Goal: Task Accomplishment & Management: Manage account settings

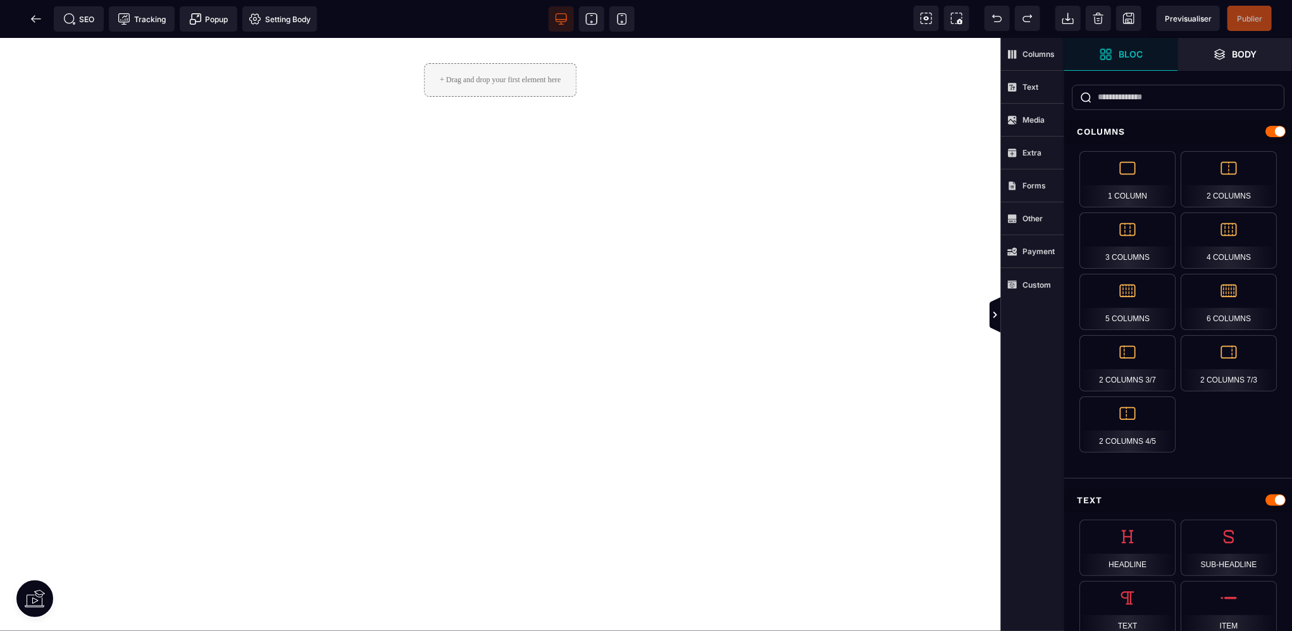
click at [482, 84] on div "+ Drag and drop your first element here" at bounding box center [500, 80] width 152 height 34
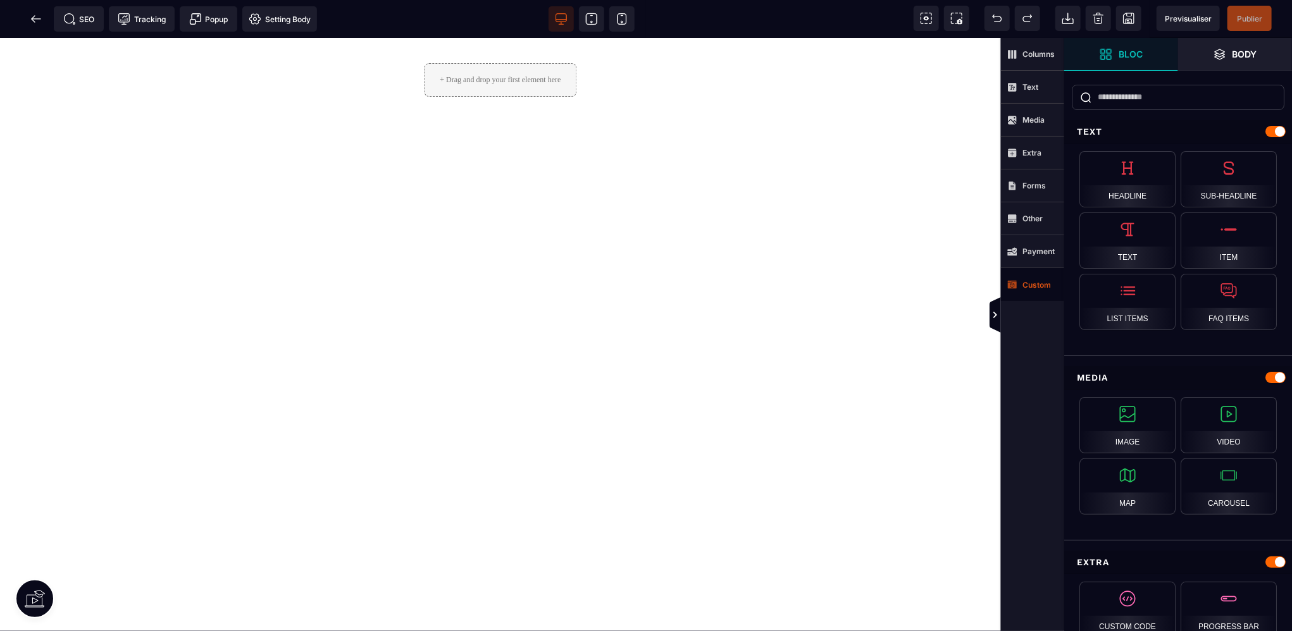
click at [1028, 289] on span "Custom" at bounding box center [1029, 285] width 44 height 10
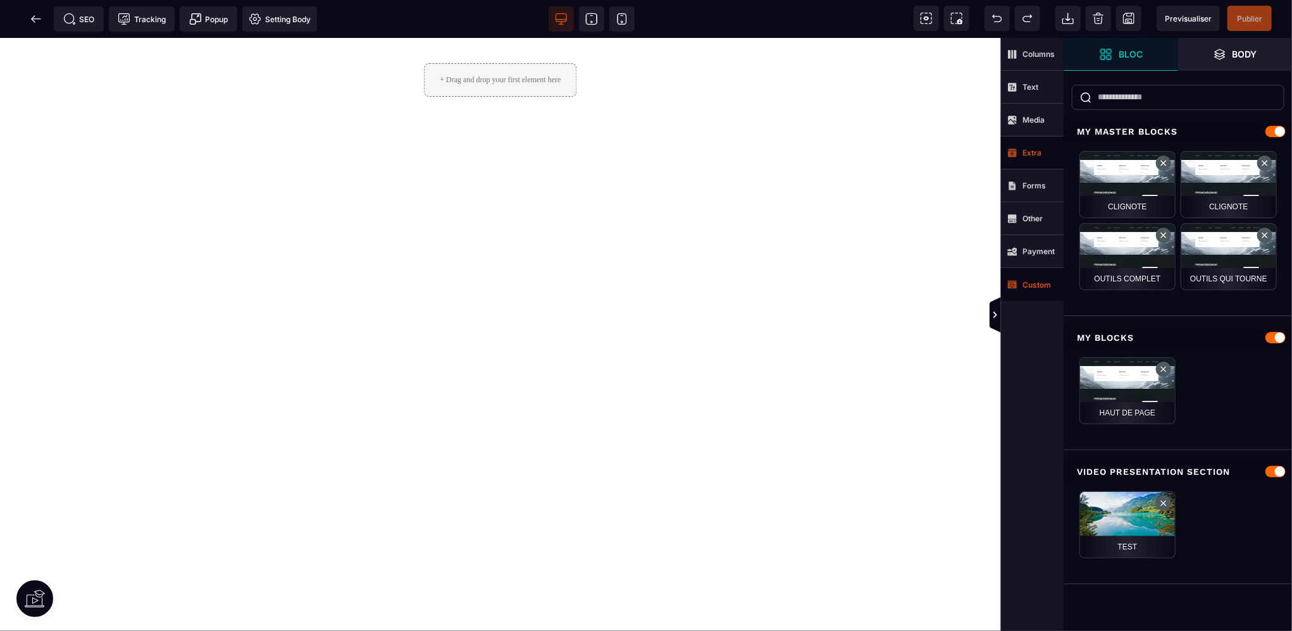
click at [1033, 153] on strong "Extra" at bounding box center [1031, 152] width 19 height 9
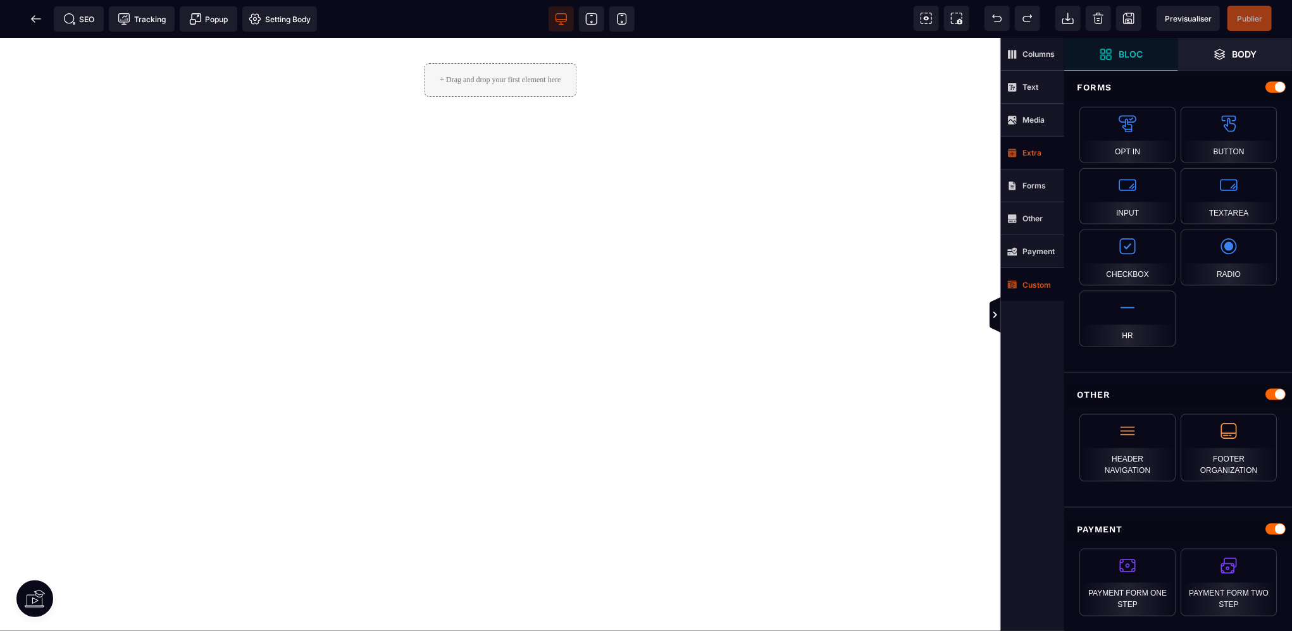
scroll to position [1061, 0]
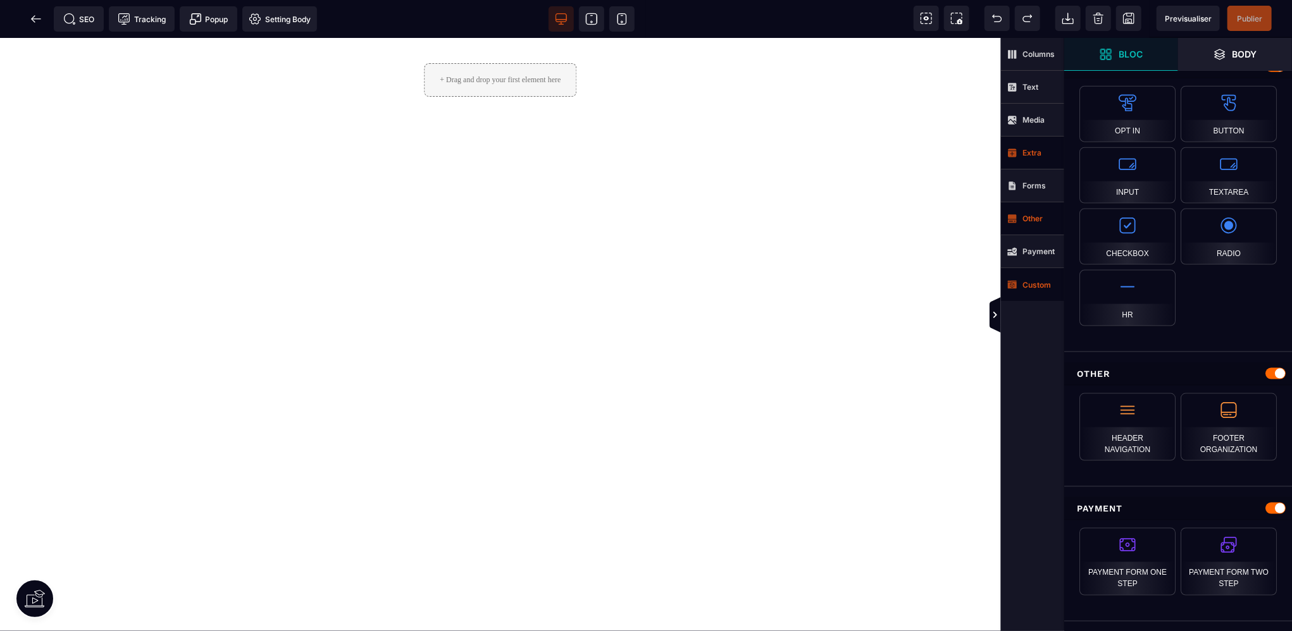
click at [1029, 219] on strong "Other" at bounding box center [1032, 218] width 20 height 9
click at [1240, 46] on span "Body" at bounding box center [1235, 54] width 114 height 33
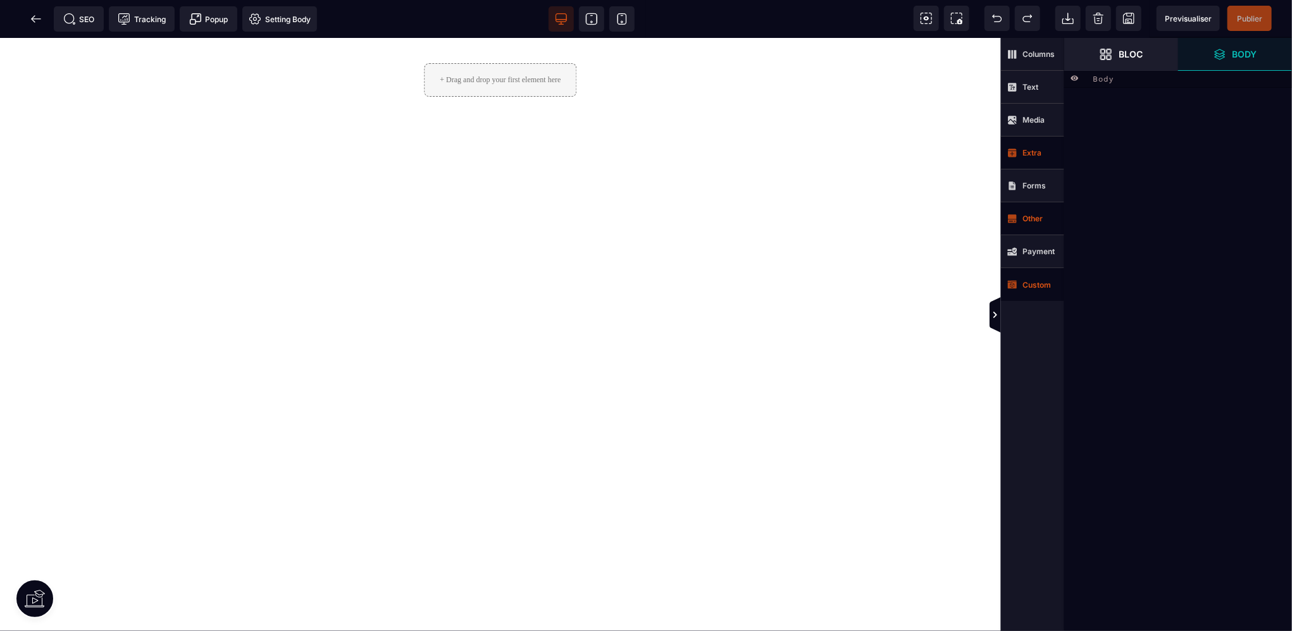
scroll to position [0, 0]
click at [1070, 15] on icon at bounding box center [1067, 18] width 13 height 13
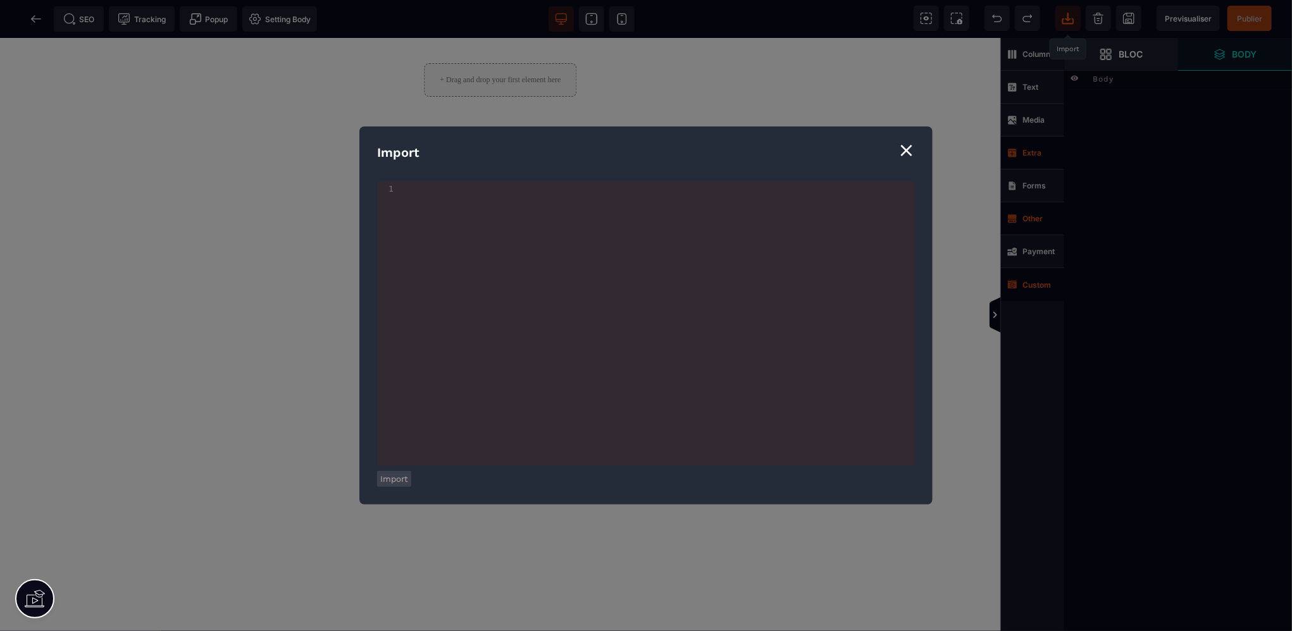
click at [900, 150] on div "⨯" at bounding box center [906, 150] width 17 height 24
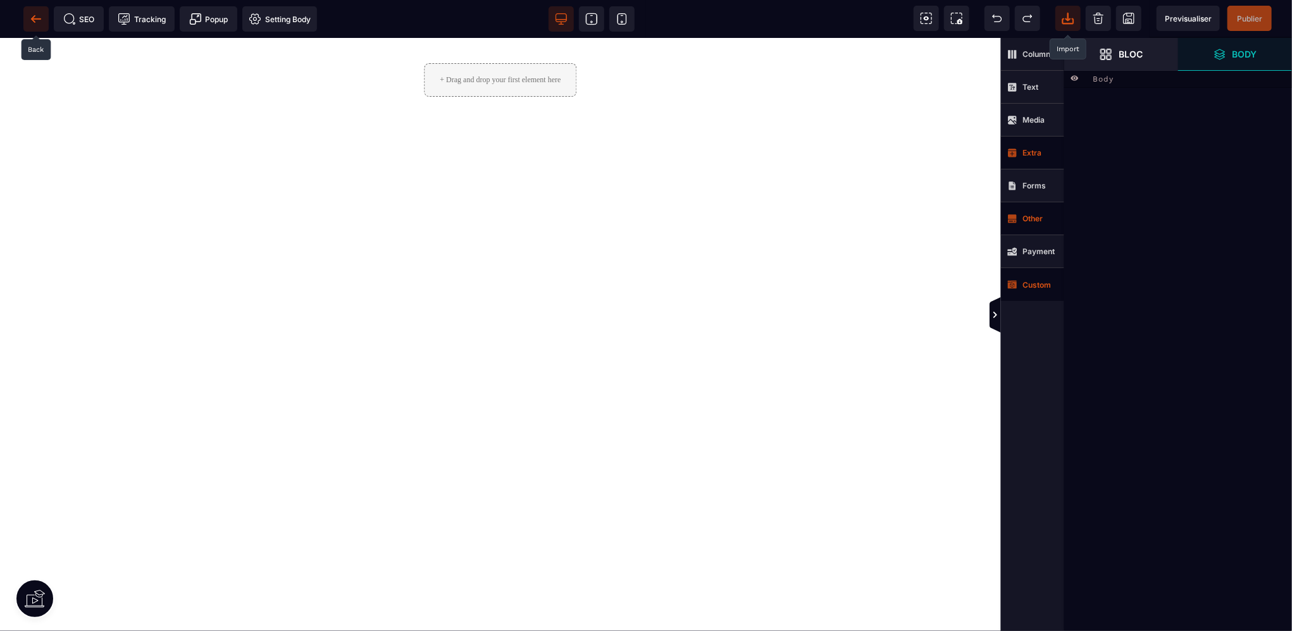
click at [35, 18] on icon at bounding box center [35, 18] width 9 height 1
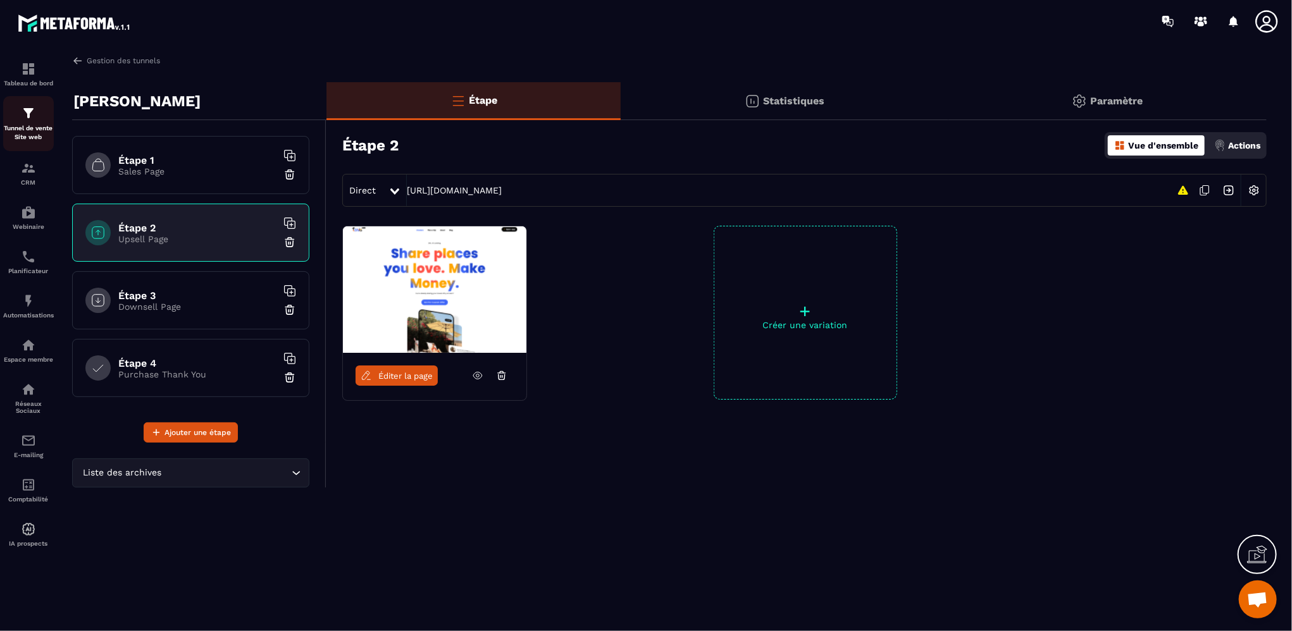
click at [33, 128] on p "Tunnel de vente Site web" at bounding box center [28, 133] width 51 height 18
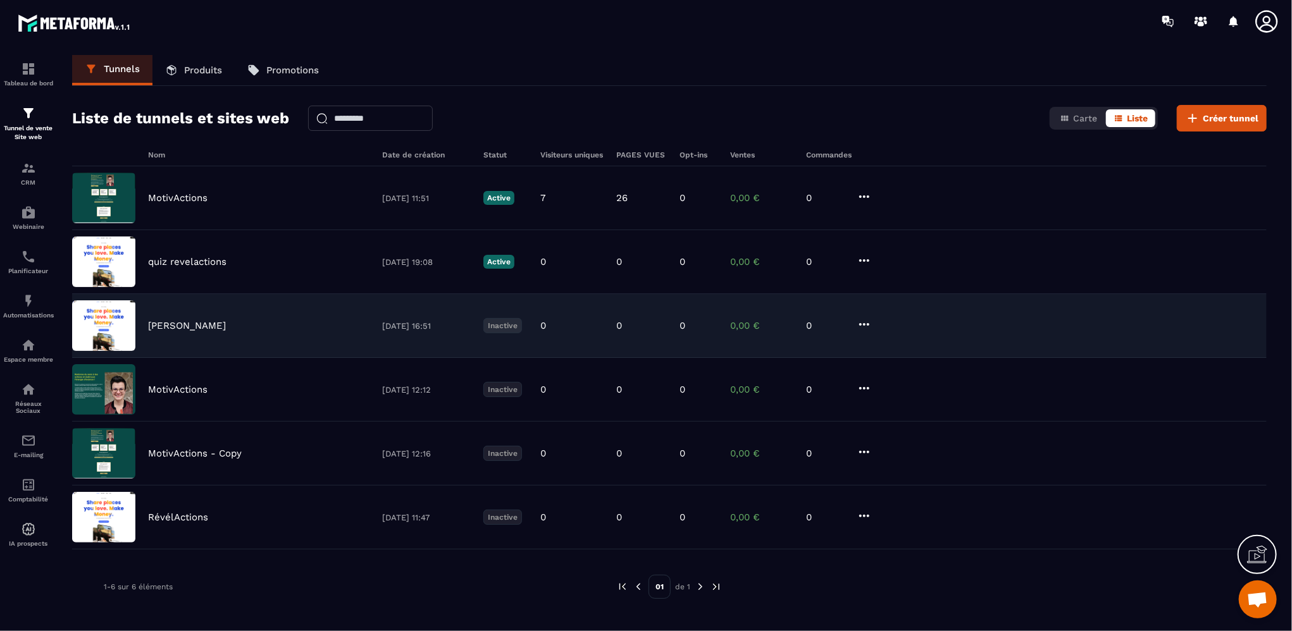
click at [863, 321] on icon at bounding box center [863, 324] width 15 height 15
click at [901, 419] on button "Supprimer" at bounding box center [911, 418] width 101 height 23
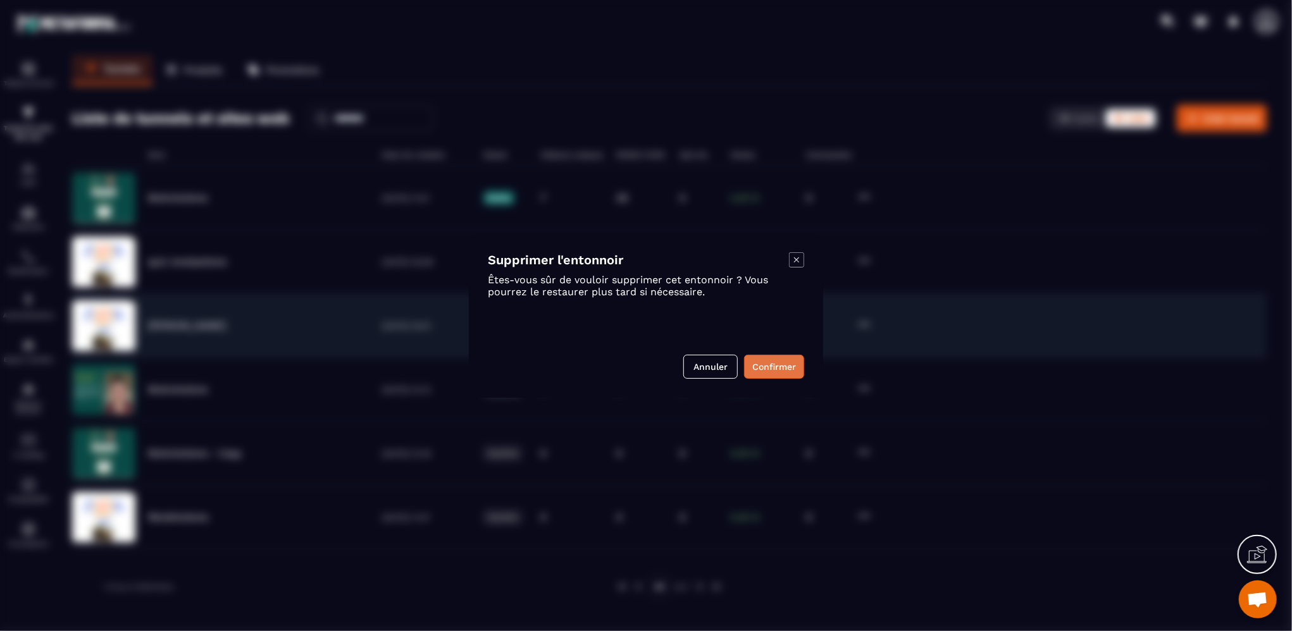
click at [774, 369] on button "Confirmer" at bounding box center [774, 367] width 60 height 24
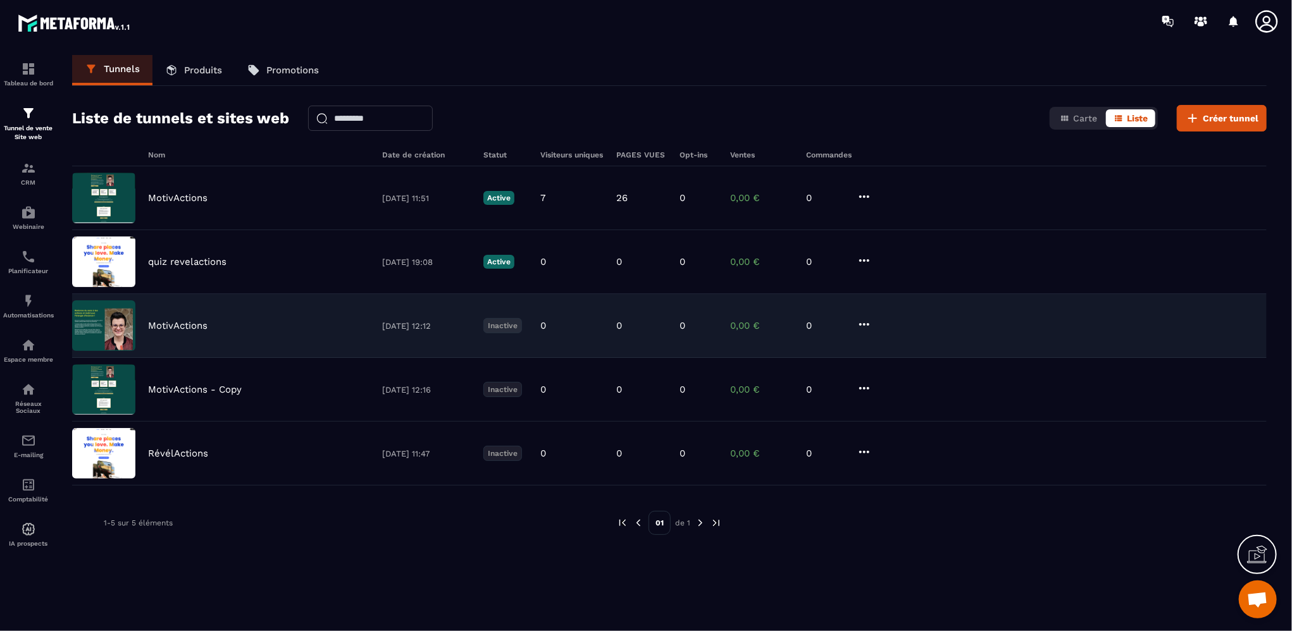
click at [206, 73] on p "Produits" at bounding box center [203, 70] width 38 height 11
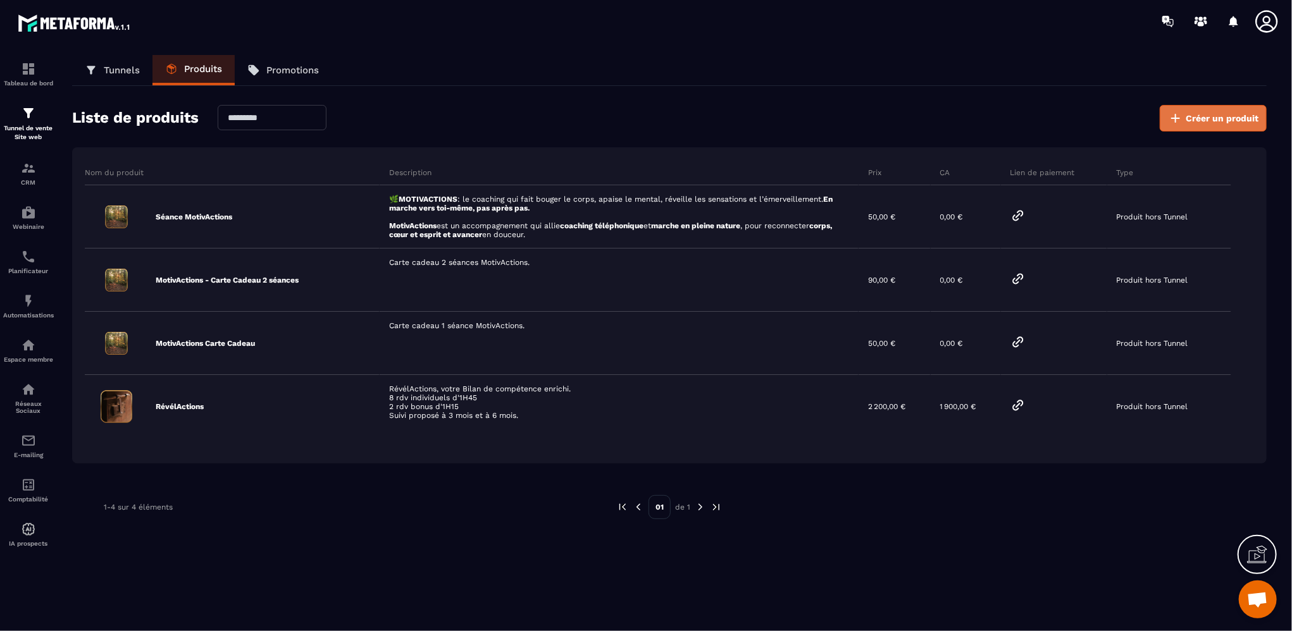
click at [1205, 122] on span "Créer un produit" at bounding box center [1221, 118] width 73 height 13
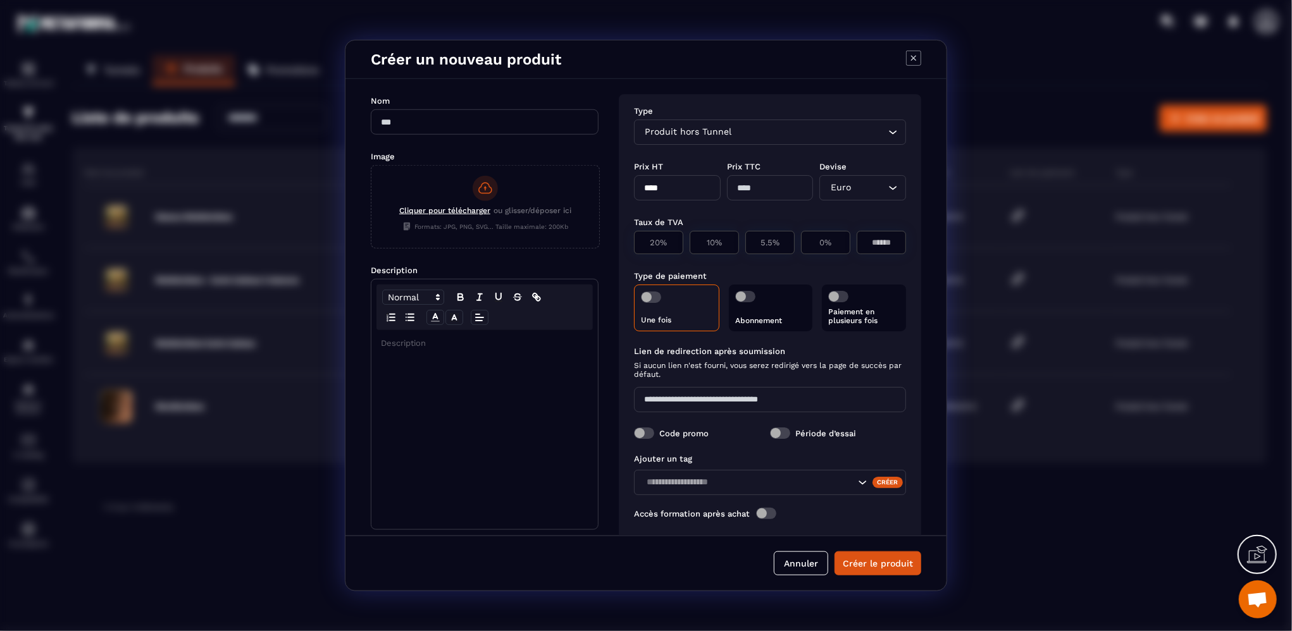
click at [716, 127] on div "Produit hors Tunnel" at bounding box center [763, 132] width 245 height 14
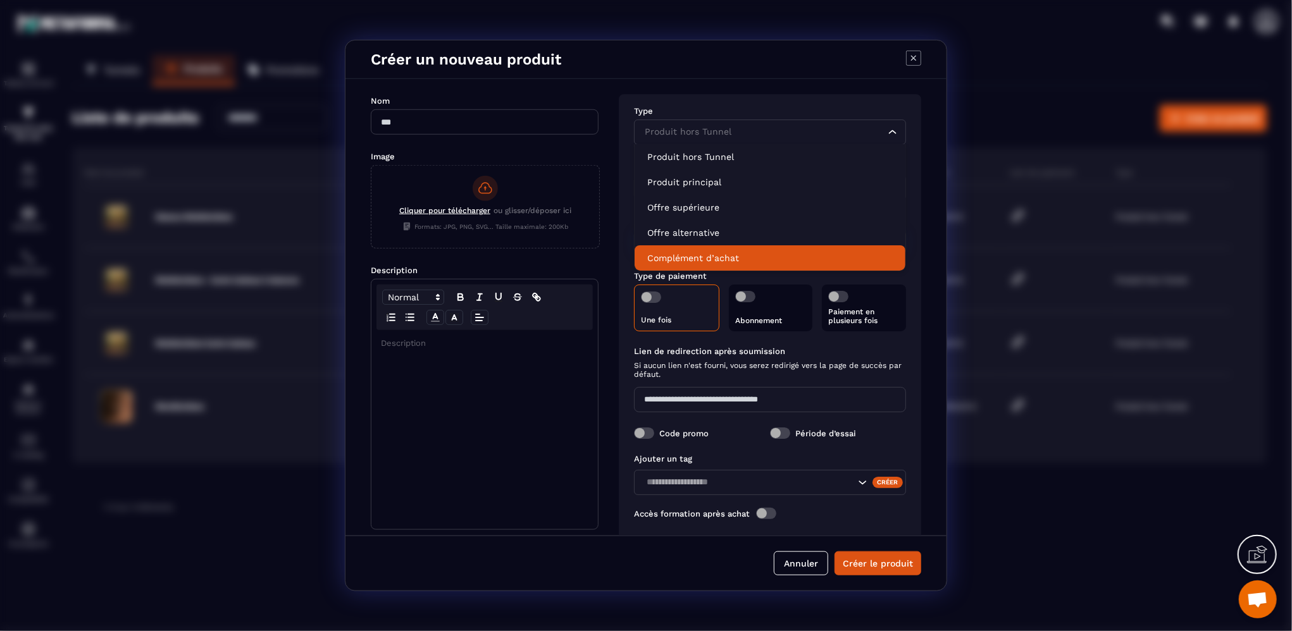
click at [684, 252] on p "Complément d’achat" at bounding box center [769, 258] width 245 height 13
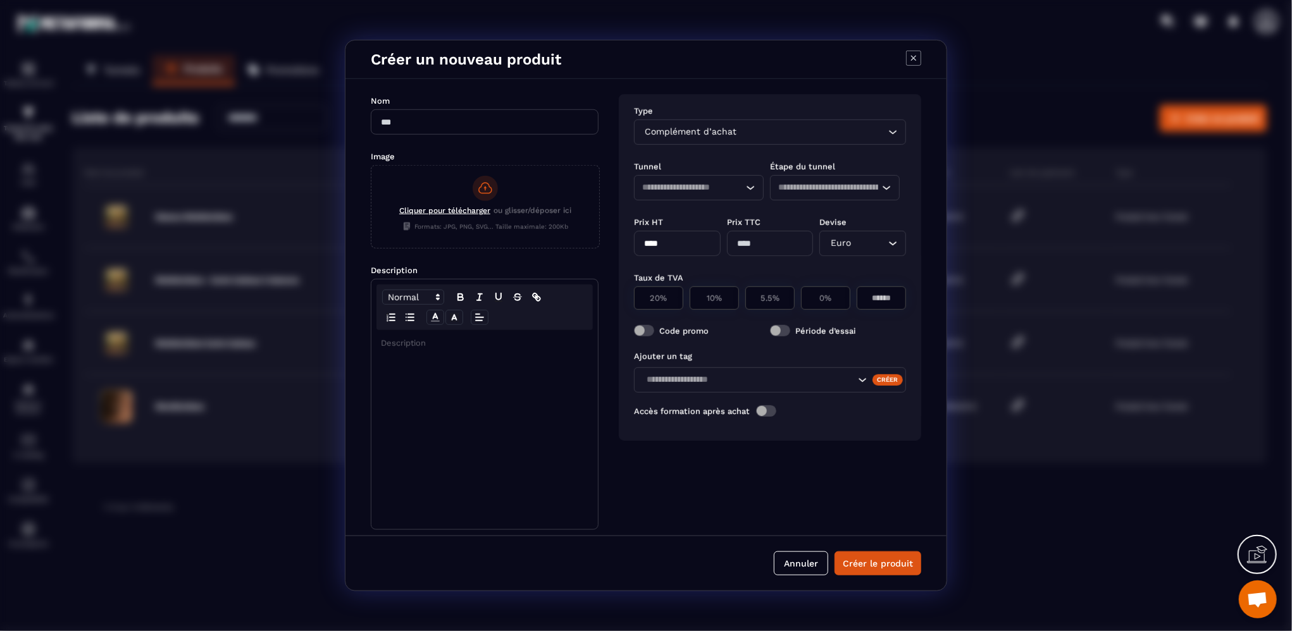
click at [680, 187] on input "Search for option" at bounding box center [686, 188] width 89 height 14
click at [667, 271] on li "MotivActions" at bounding box center [698, 262] width 128 height 25
click at [829, 192] on input "Search for option" at bounding box center [828, 188] width 101 height 14
click at [820, 220] on li "Étape 1" at bounding box center [834, 212] width 128 height 25
click at [907, 61] on icon "Modal window" at bounding box center [913, 58] width 15 height 15
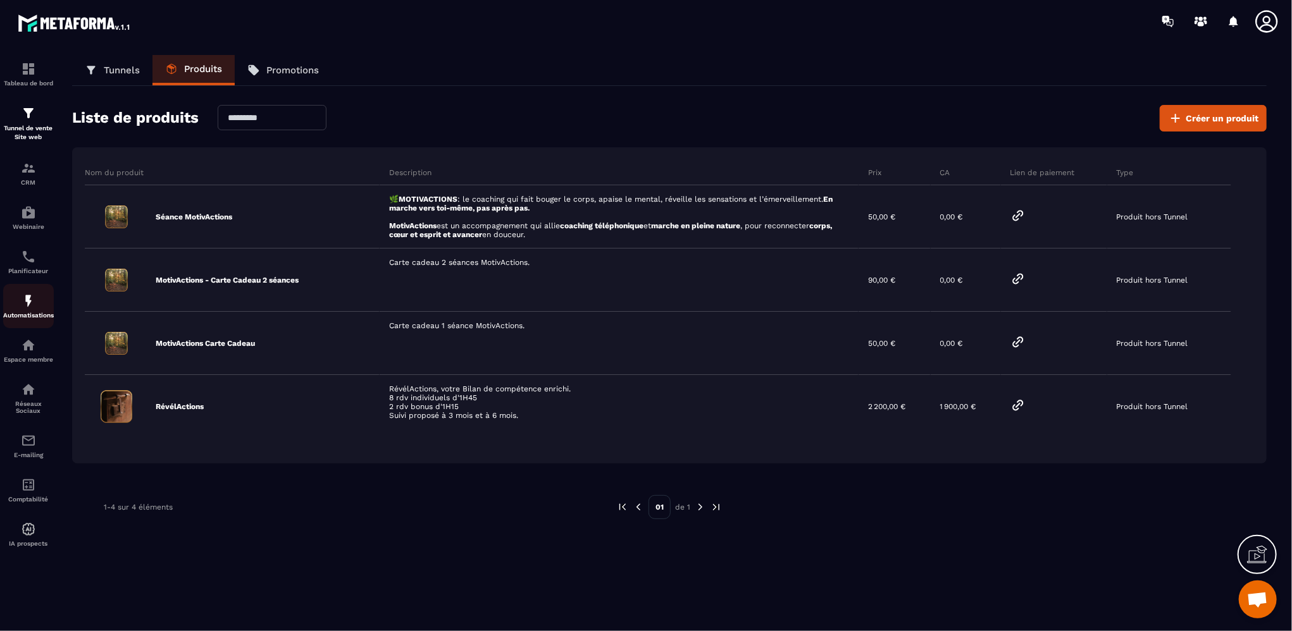
click at [37, 312] on div "Automatisations" at bounding box center [28, 305] width 51 height 25
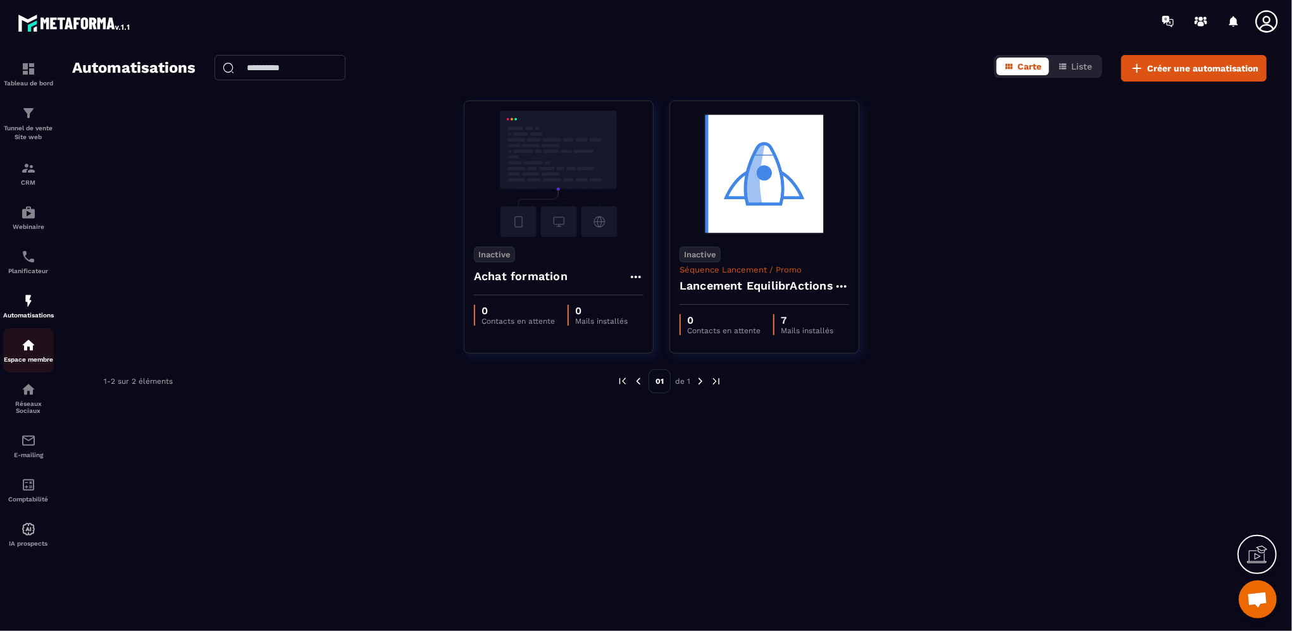
click at [30, 359] on p "Espace membre" at bounding box center [28, 359] width 51 height 7
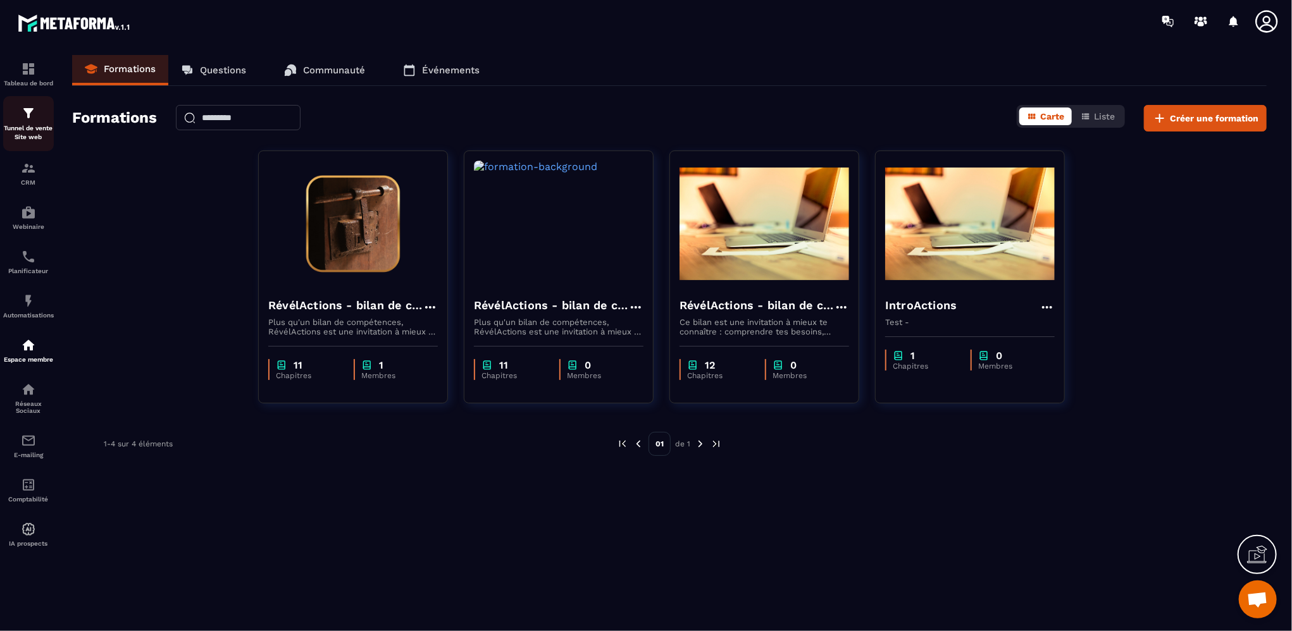
click at [33, 116] on img at bounding box center [28, 113] width 15 height 15
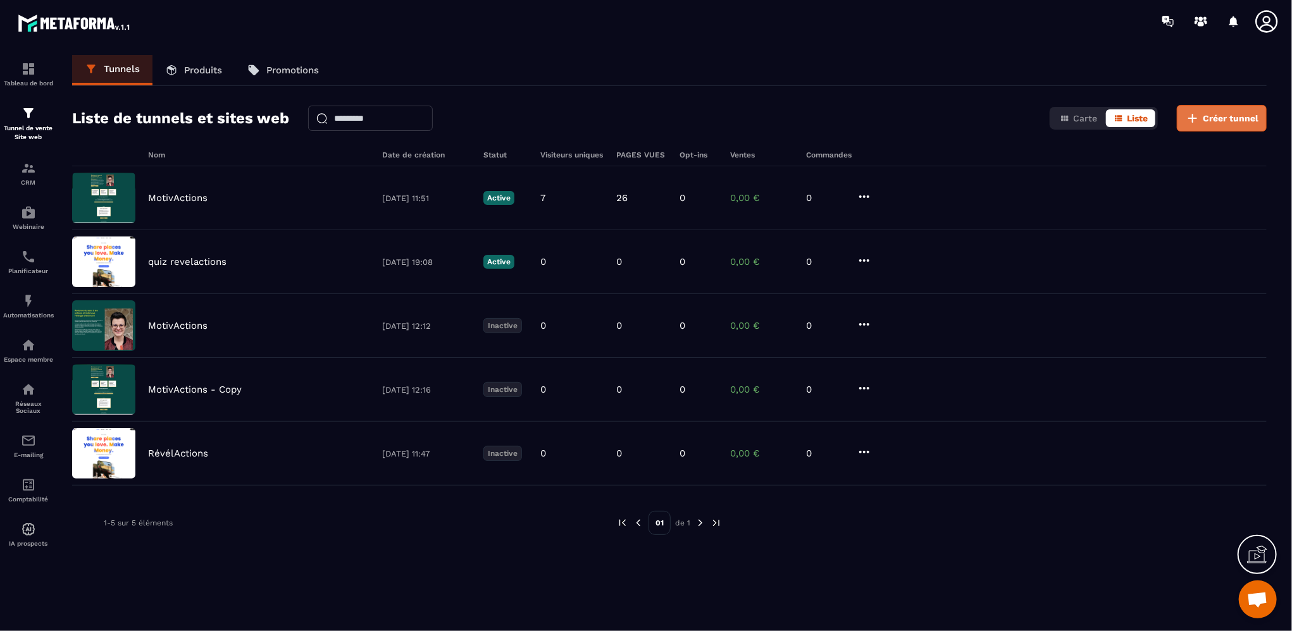
click at [1209, 116] on span "Créer tunnel" at bounding box center [1230, 118] width 56 height 13
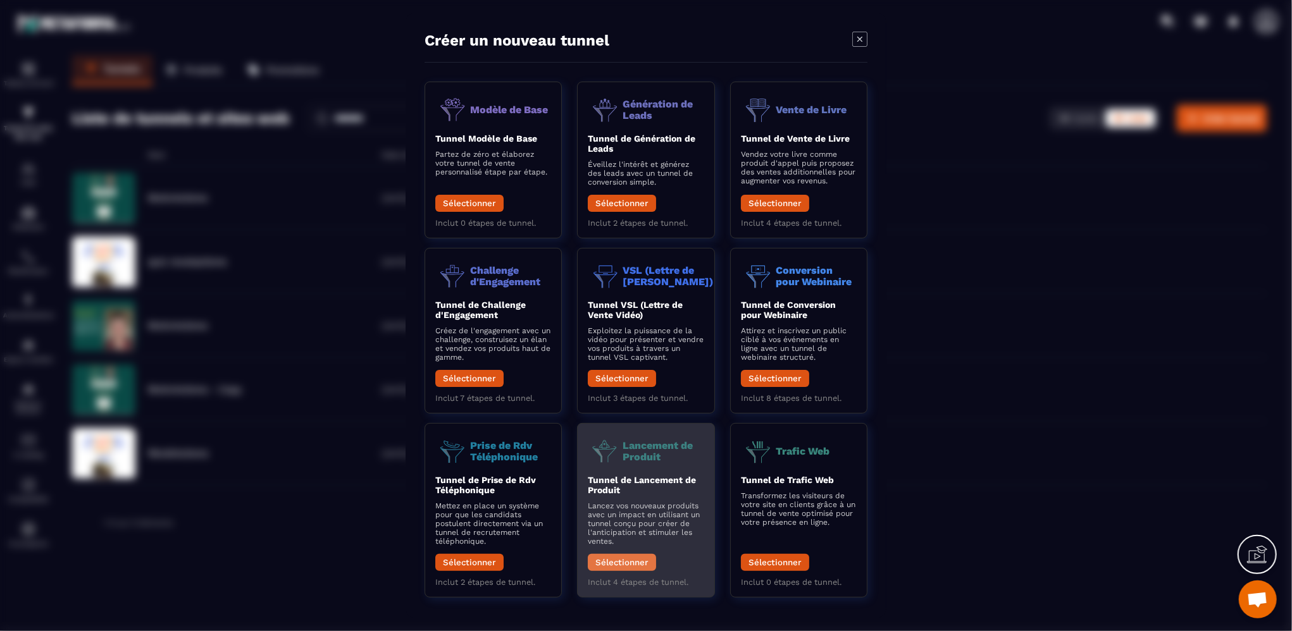
click at [629, 564] on button "Sélectionner" at bounding box center [622, 562] width 68 height 17
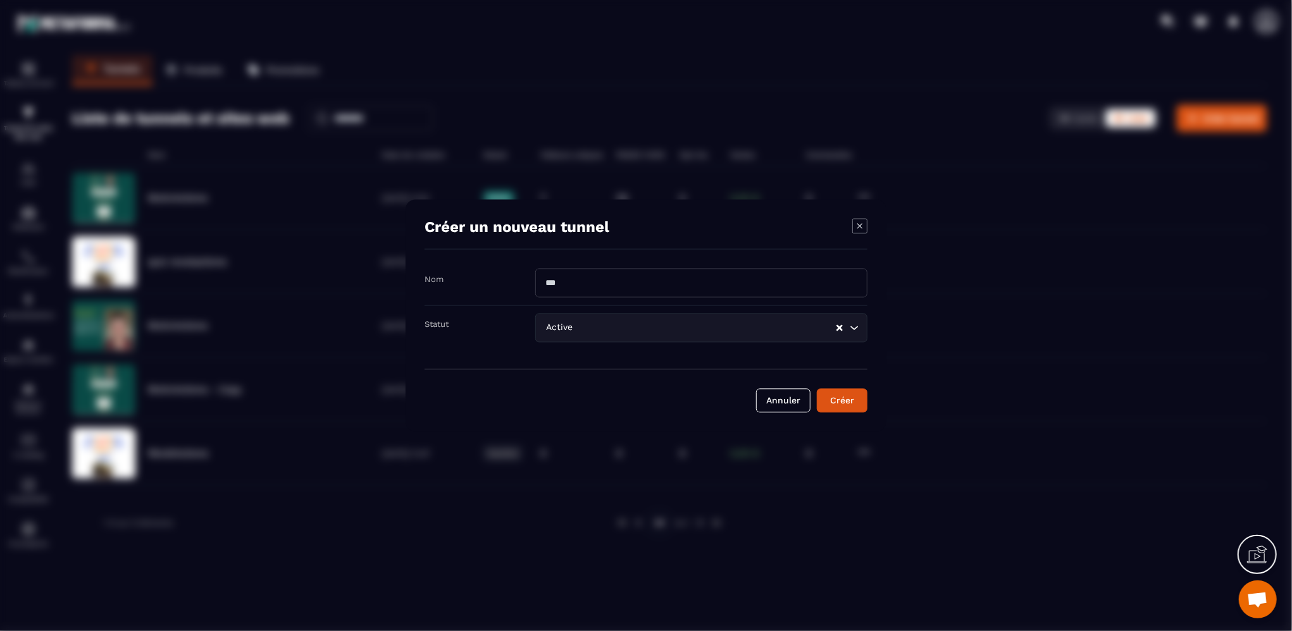
click at [683, 271] on input "Modal window" at bounding box center [701, 283] width 332 height 29
type input "**********"
click at [841, 401] on div "Créer" at bounding box center [842, 401] width 34 height 13
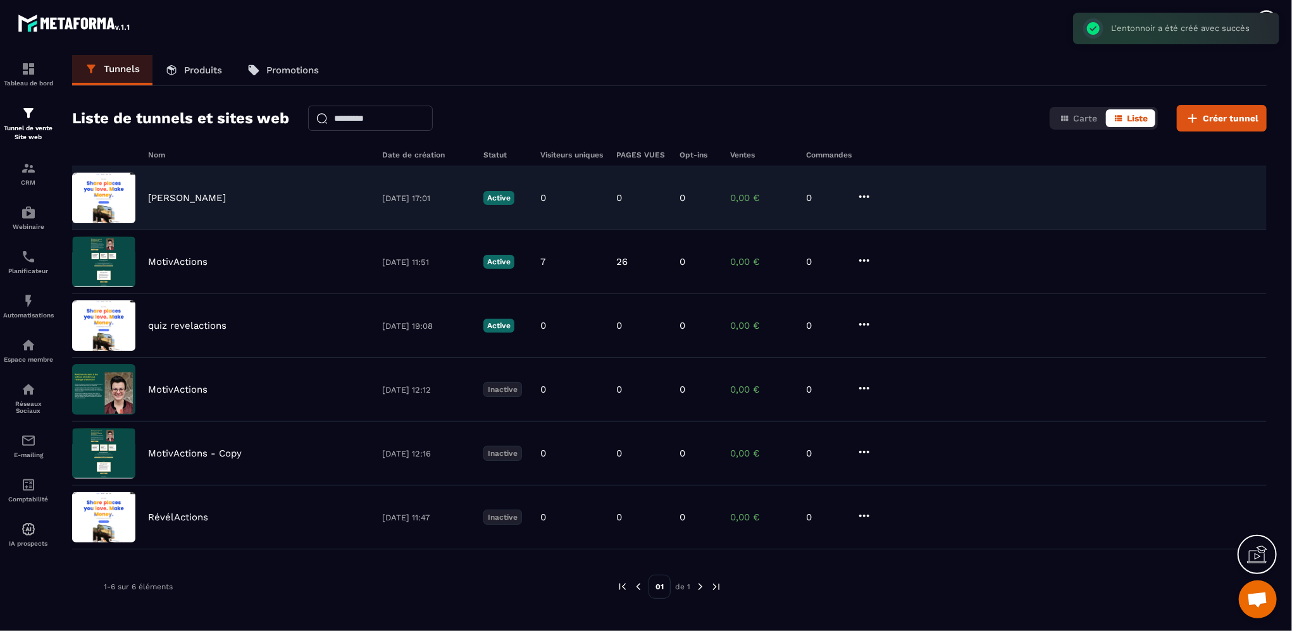
click at [861, 195] on icon at bounding box center [863, 196] width 15 height 15
click at [903, 240] on link "Modifier Étapes" at bounding box center [911, 245] width 101 height 23
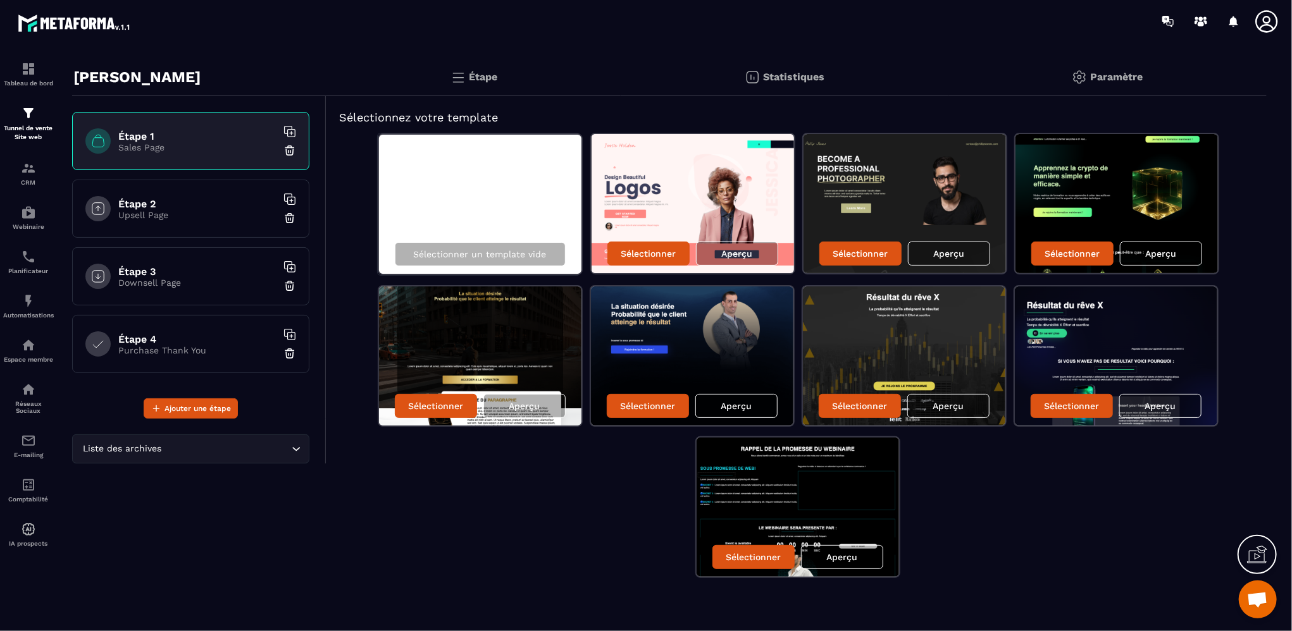
scroll to position [25, 0]
click at [180, 352] on p "Purchase Thank You" at bounding box center [197, 350] width 158 height 10
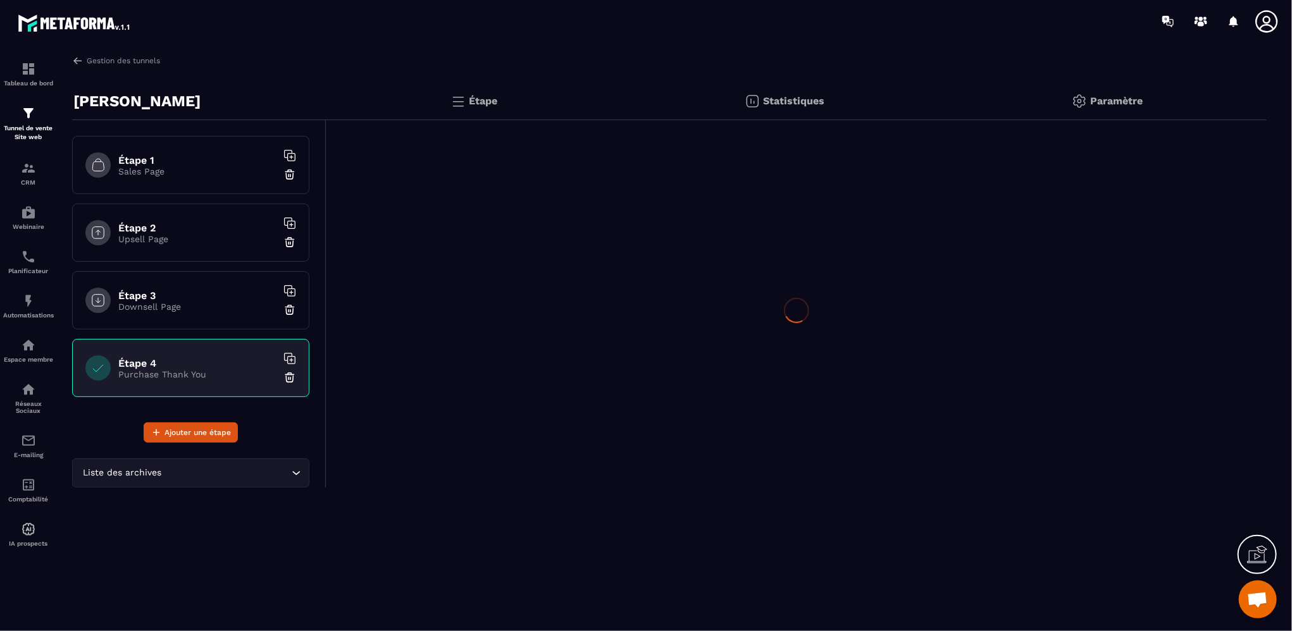
scroll to position [0, 0]
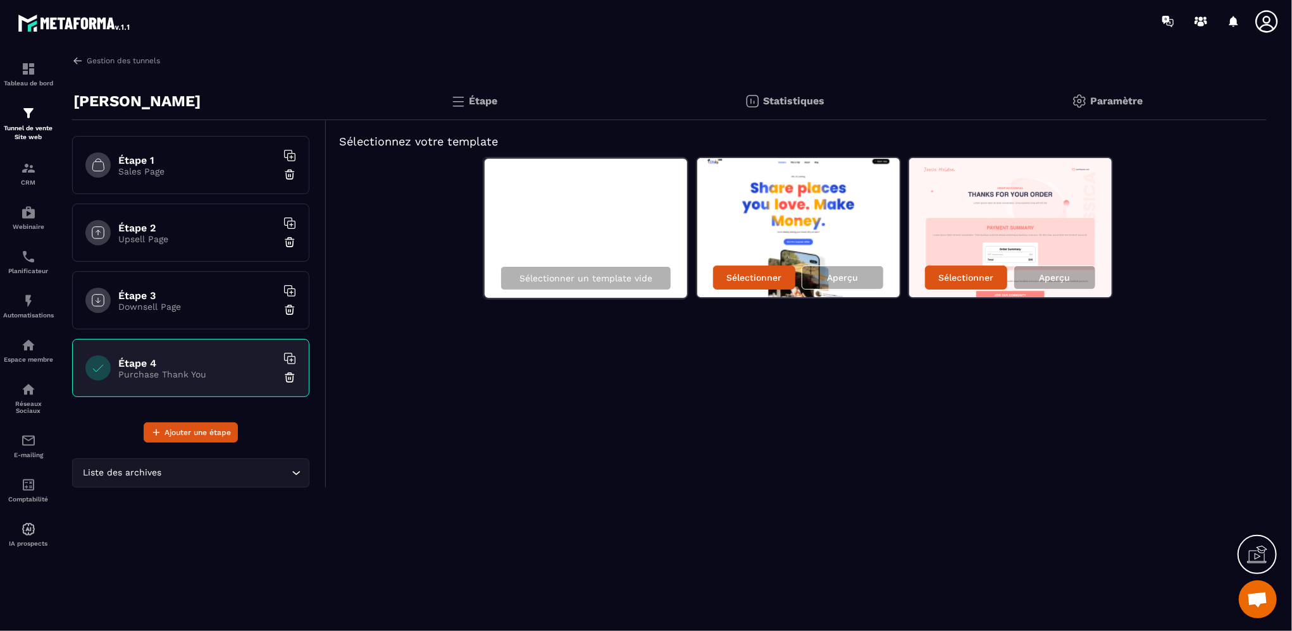
click at [165, 292] on h6 "Étape 3" at bounding box center [197, 296] width 158 height 12
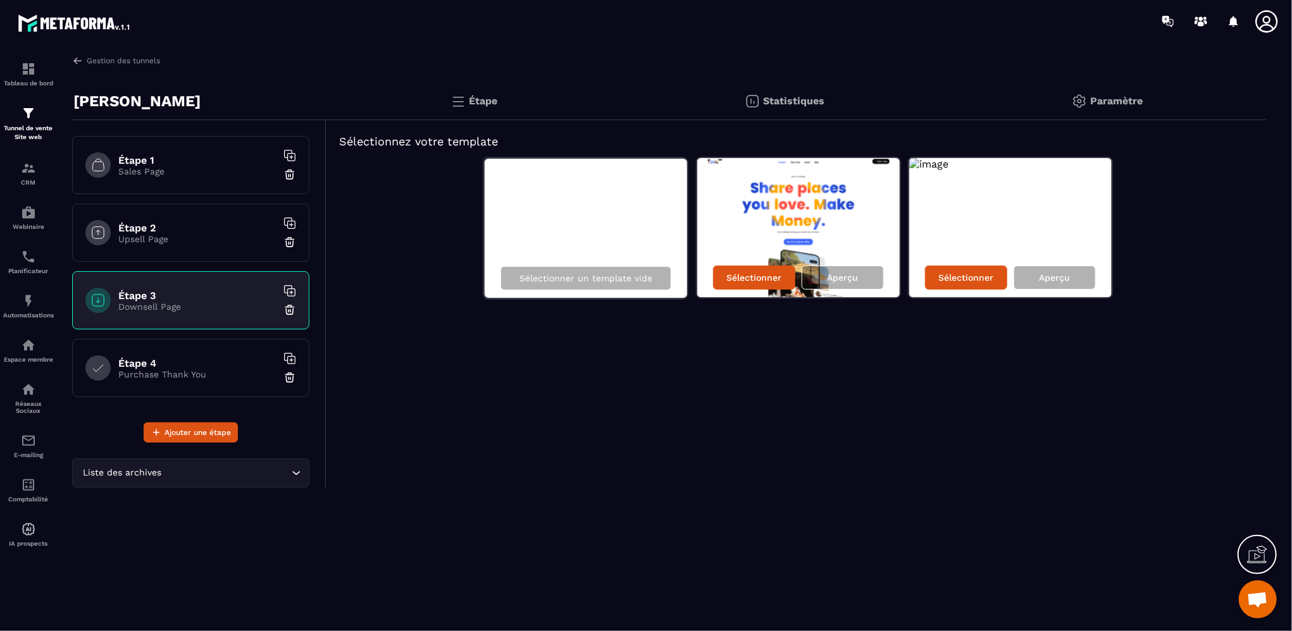
click at [175, 238] on p "Upsell Page" at bounding box center [197, 239] width 158 height 10
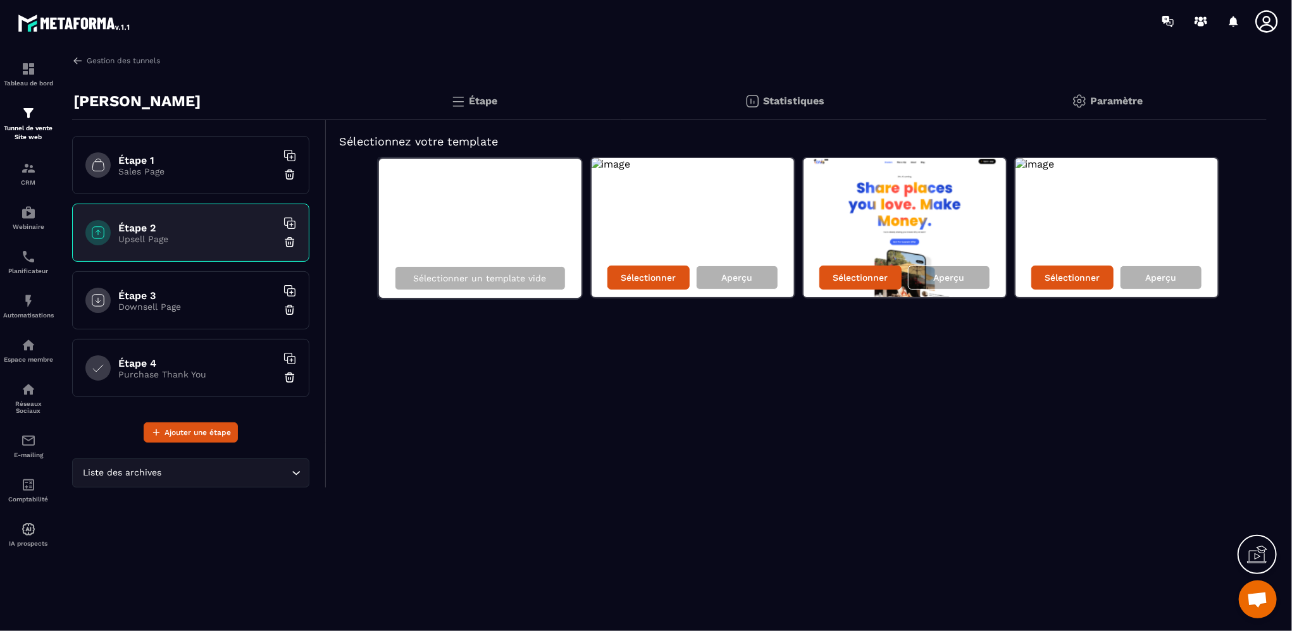
click at [171, 175] on p "Sales Page" at bounding box center [197, 171] width 158 height 10
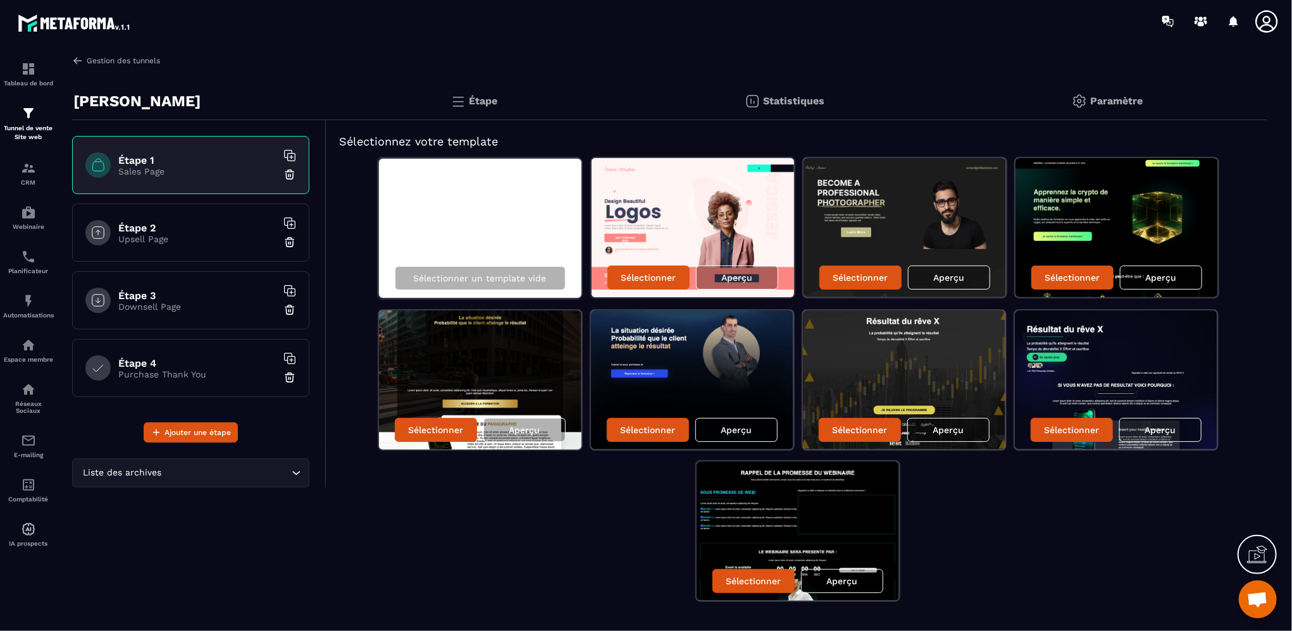
click at [78, 58] on img at bounding box center [77, 60] width 11 height 11
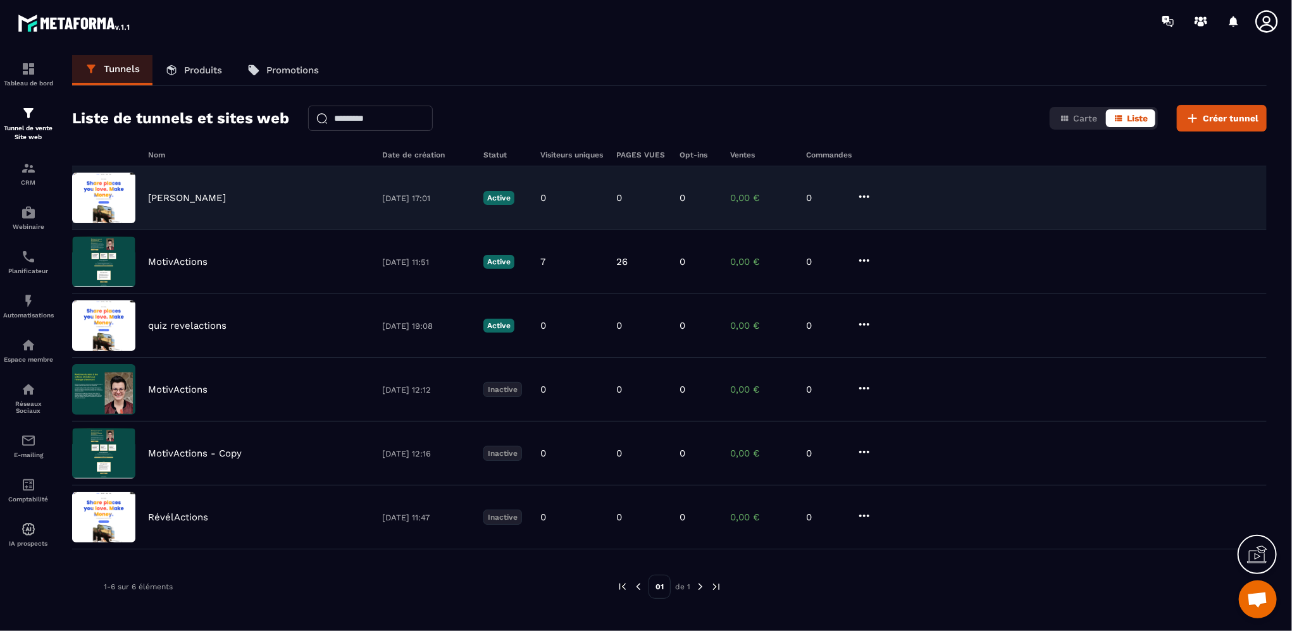
click at [865, 195] on icon at bounding box center [864, 196] width 10 height 3
click at [919, 290] on button "Supprimer" at bounding box center [911, 291] width 101 height 23
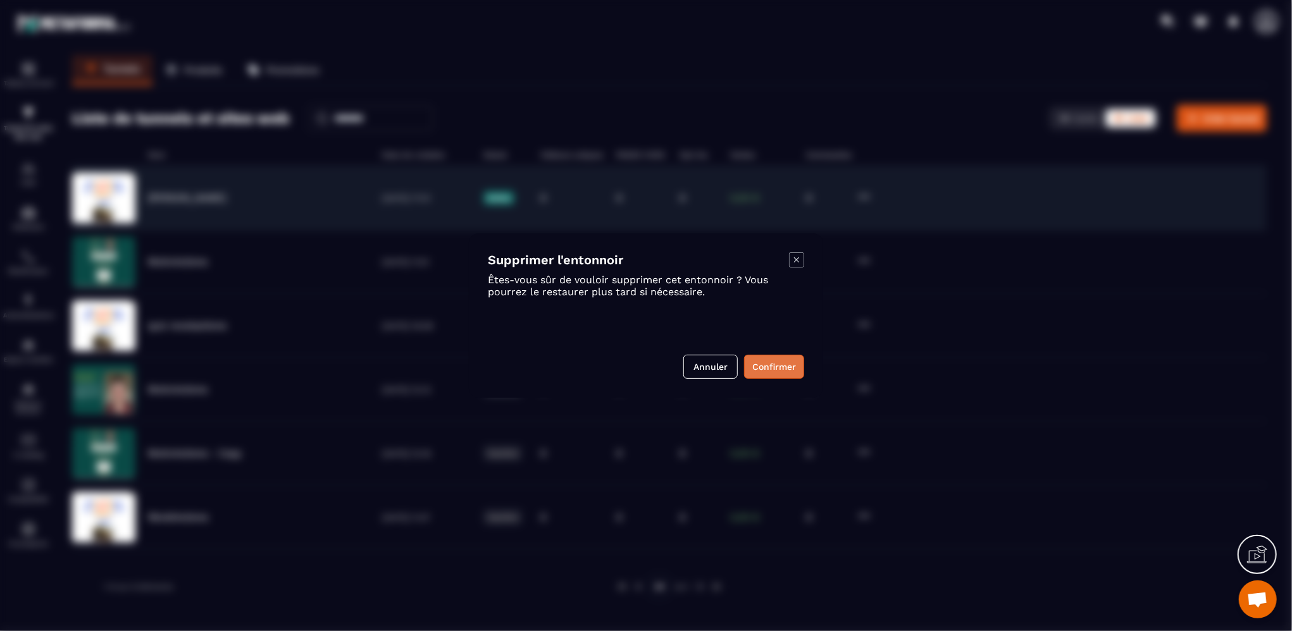
click at [767, 365] on button "Confirmer" at bounding box center [774, 367] width 60 height 24
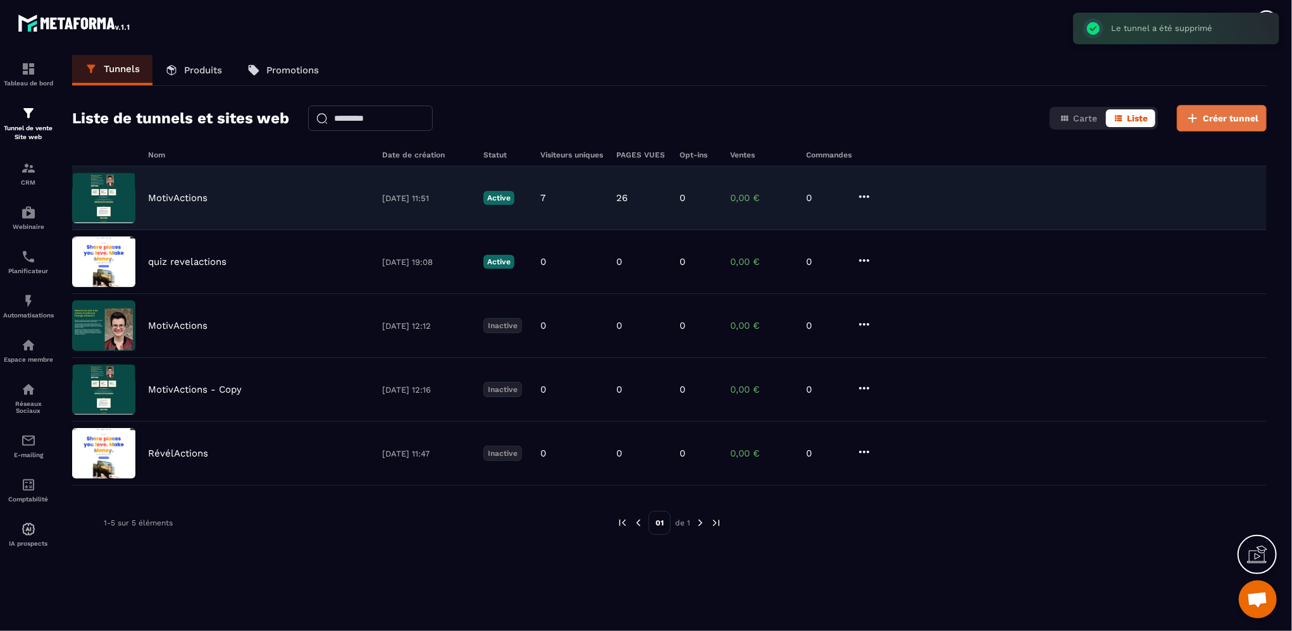
click at [1217, 123] on span "Créer tunnel" at bounding box center [1230, 118] width 56 height 13
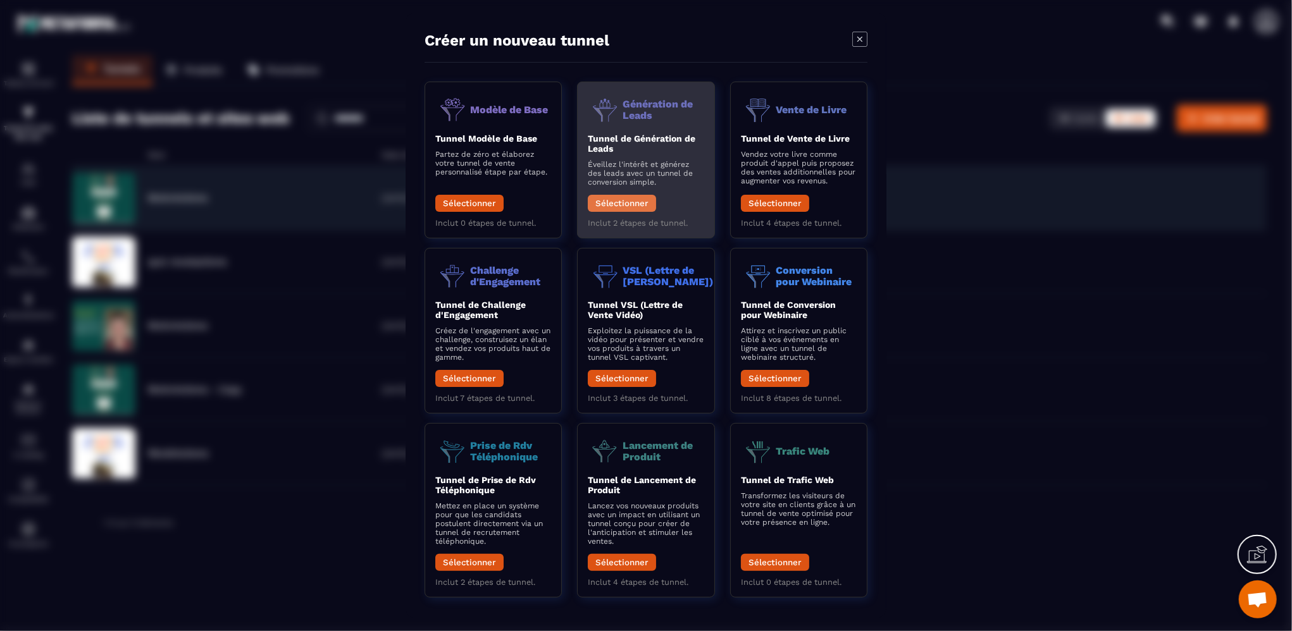
click at [609, 209] on button "Sélectionner" at bounding box center [622, 203] width 68 height 17
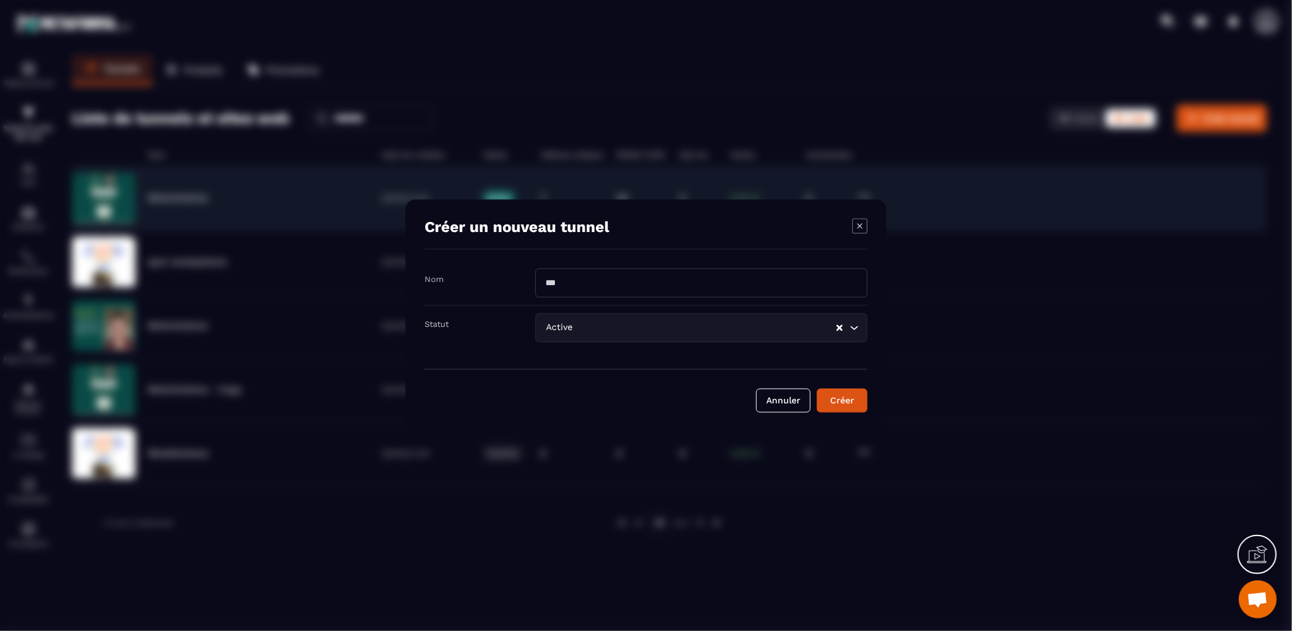
click at [641, 283] on input "Modal window" at bounding box center [701, 283] width 332 height 29
type input "**********"
click at [832, 399] on div "Créer" at bounding box center [842, 401] width 34 height 13
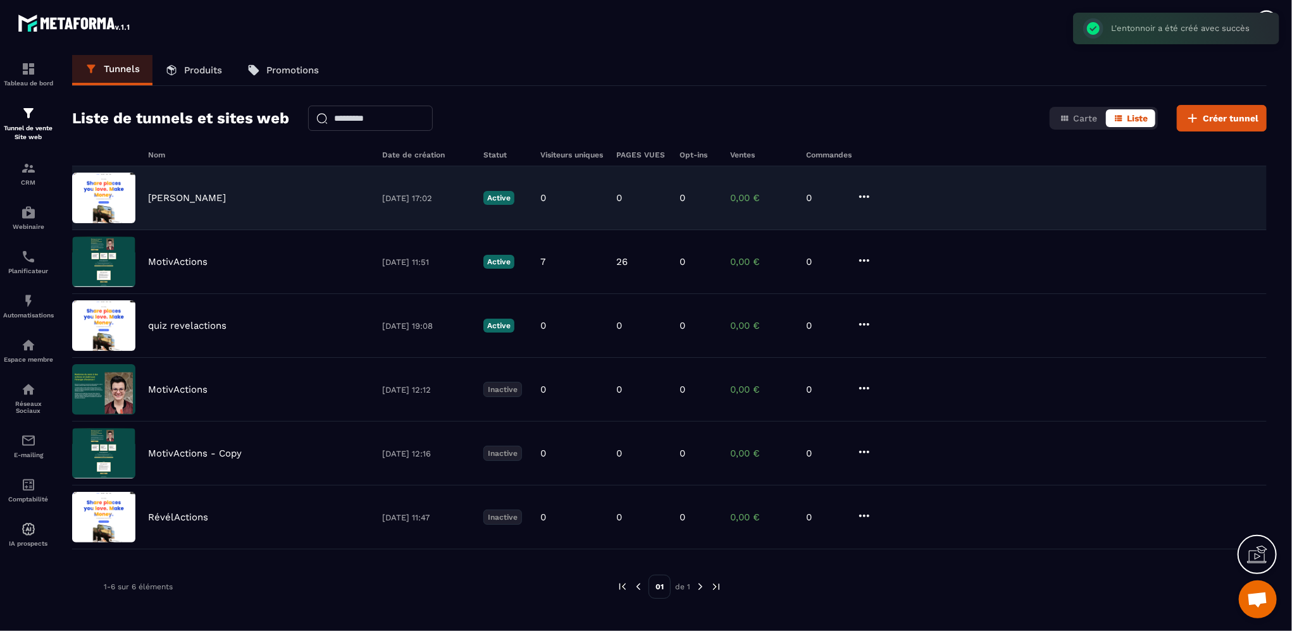
click at [863, 200] on icon at bounding box center [863, 196] width 15 height 15
click at [913, 248] on link "Modifier Étapes" at bounding box center [911, 245] width 101 height 23
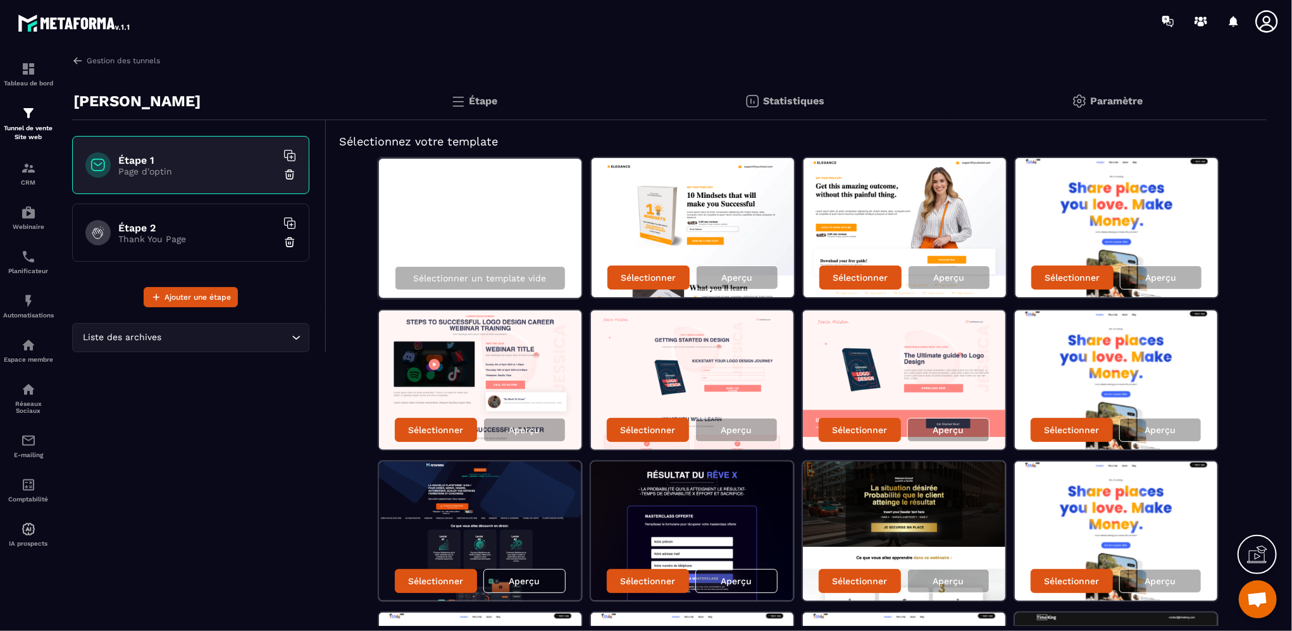
click at [204, 223] on h6 "Étape 2" at bounding box center [197, 228] width 158 height 12
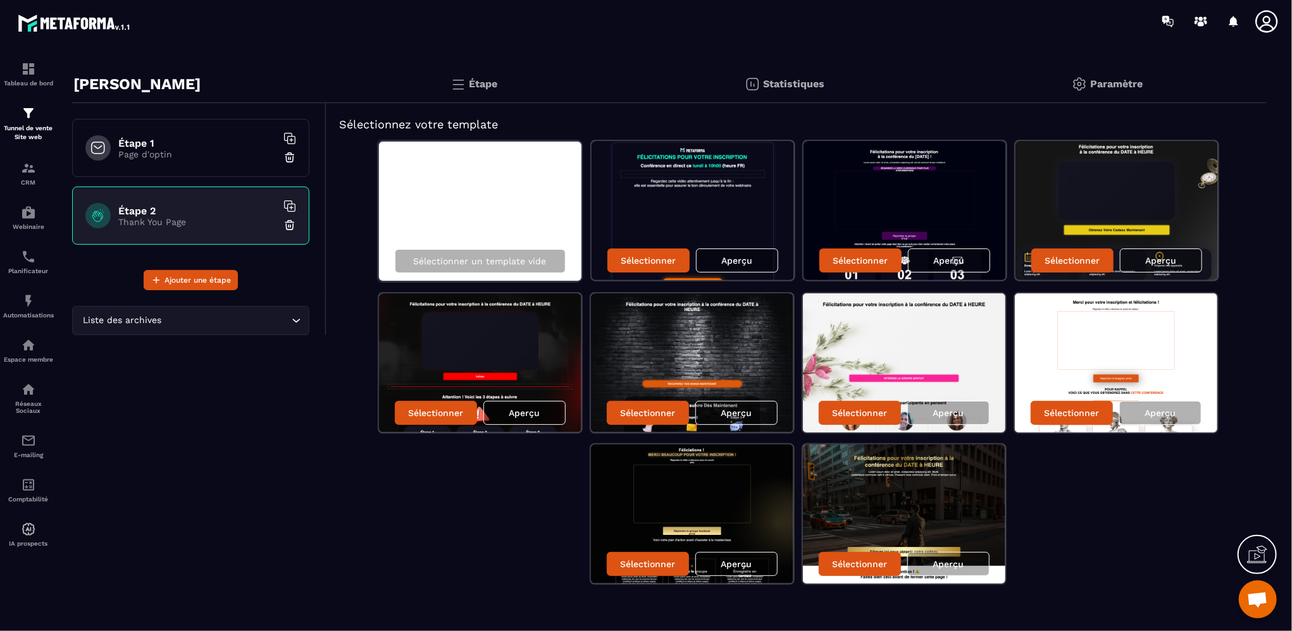
scroll to position [25, 0]
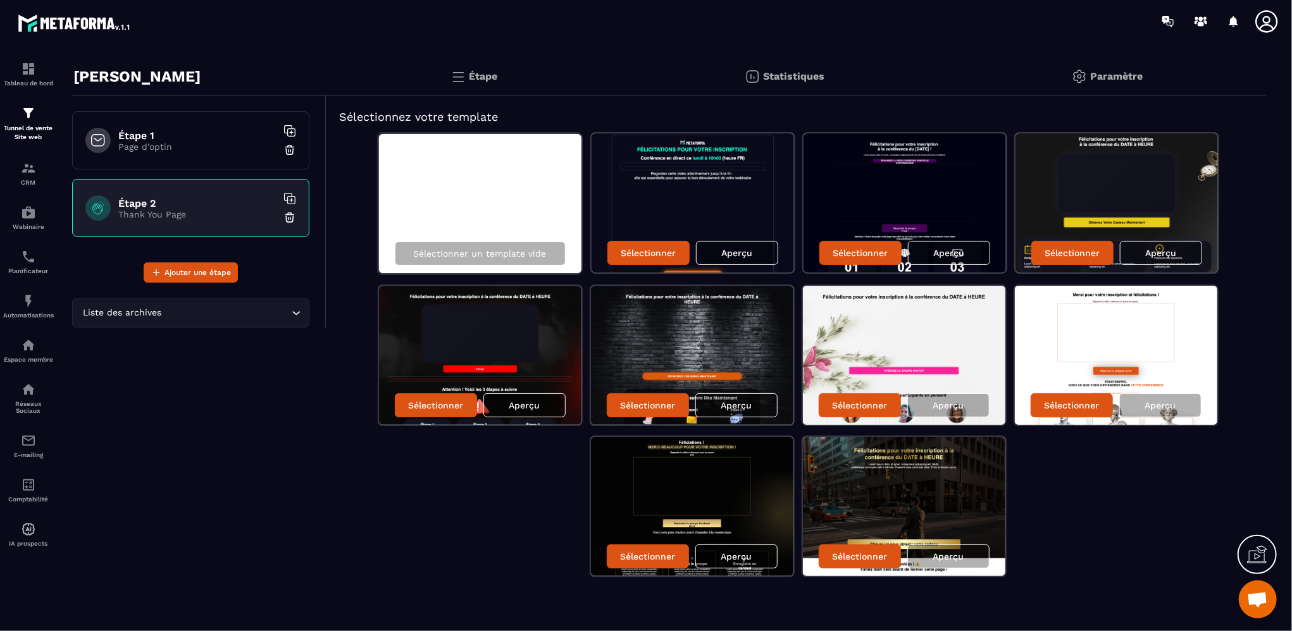
click at [474, 74] on p "Étape" at bounding box center [483, 76] width 28 height 12
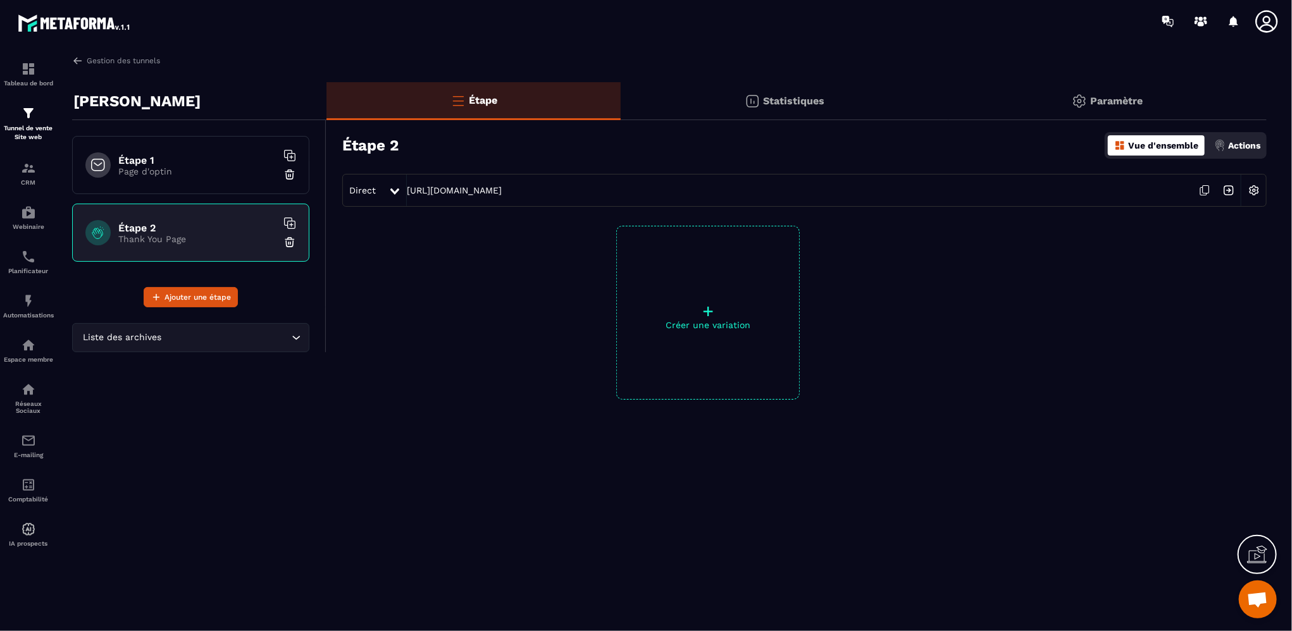
scroll to position [0, 0]
click at [29, 125] on p "Tunnel de vente Site web" at bounding box center [28, 133] width 51 height 18
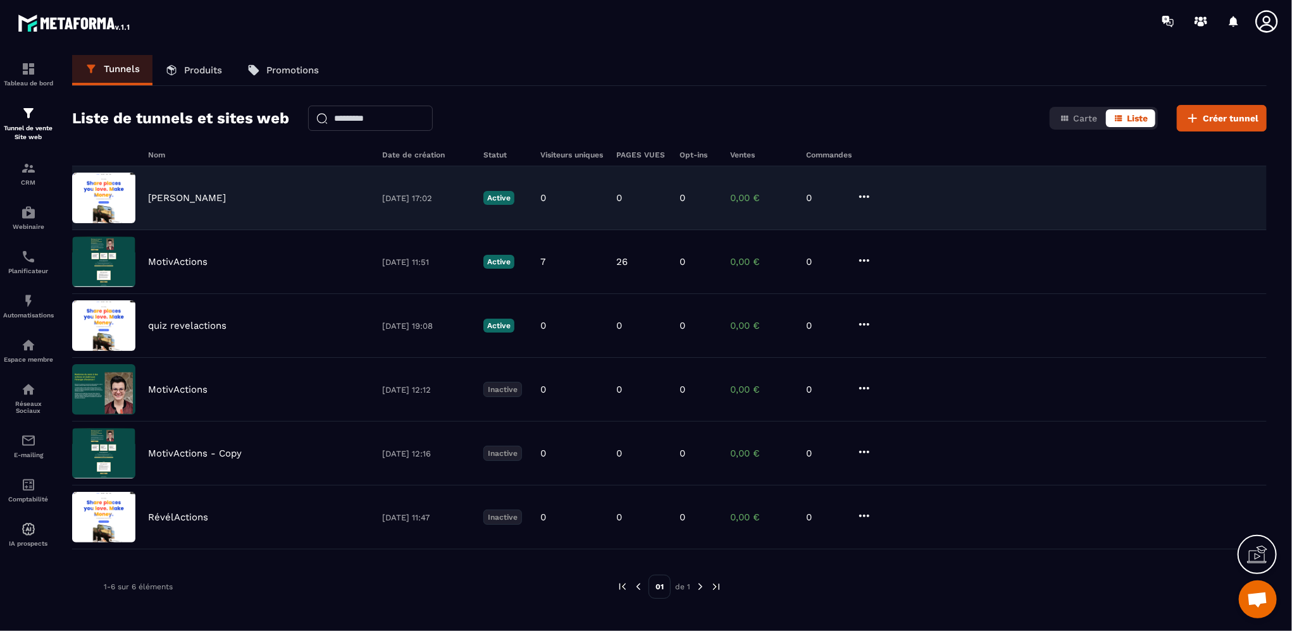
click at [865, 199] on icon at bounding box center [863, 196] width 15 height 15
click at [908, 285] on button "Supprimer" at bounding box center [911, 291] width 101 height 23
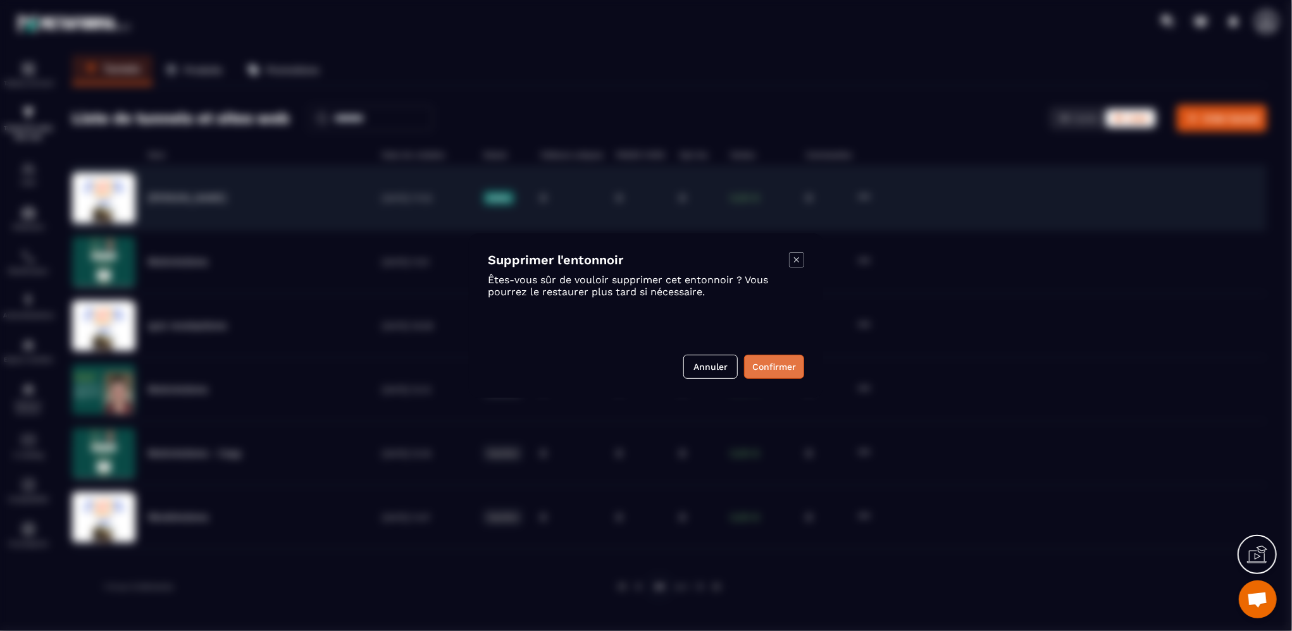
click at [779, 367] on button "Confirmer" at bounding box center [774, 367] width 60 height 24
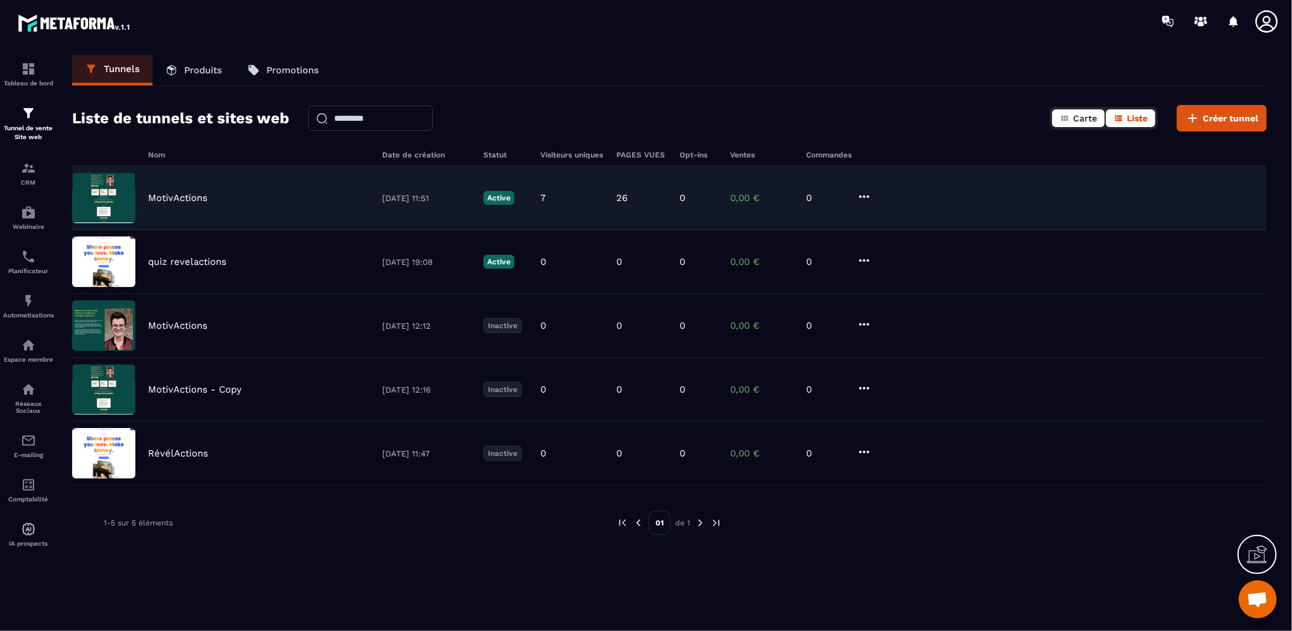
click at [1083, 121] on span "Carte" at bounding box center [1085, 118] width 24 height 10
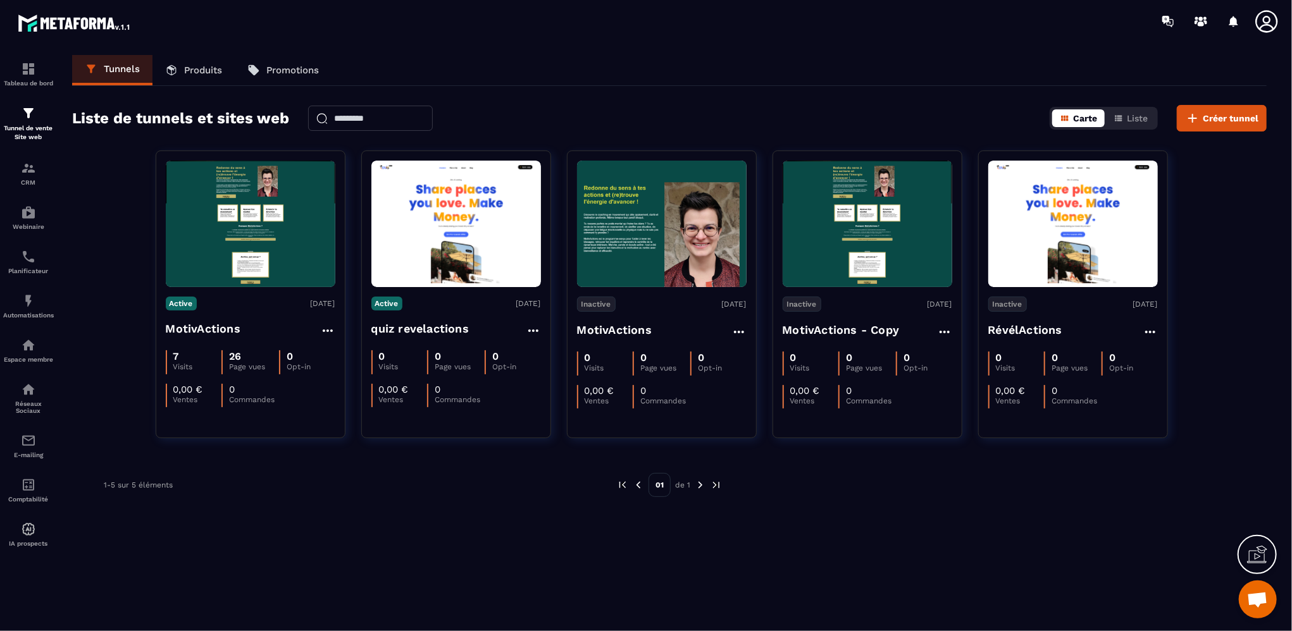
click at [1083, 121] on span "Carte" at bounding box center [1085, 118] width 24 height 10
click at [1123, 121] on icon "button" at bounding box center [1118, 118] width 10 height 10
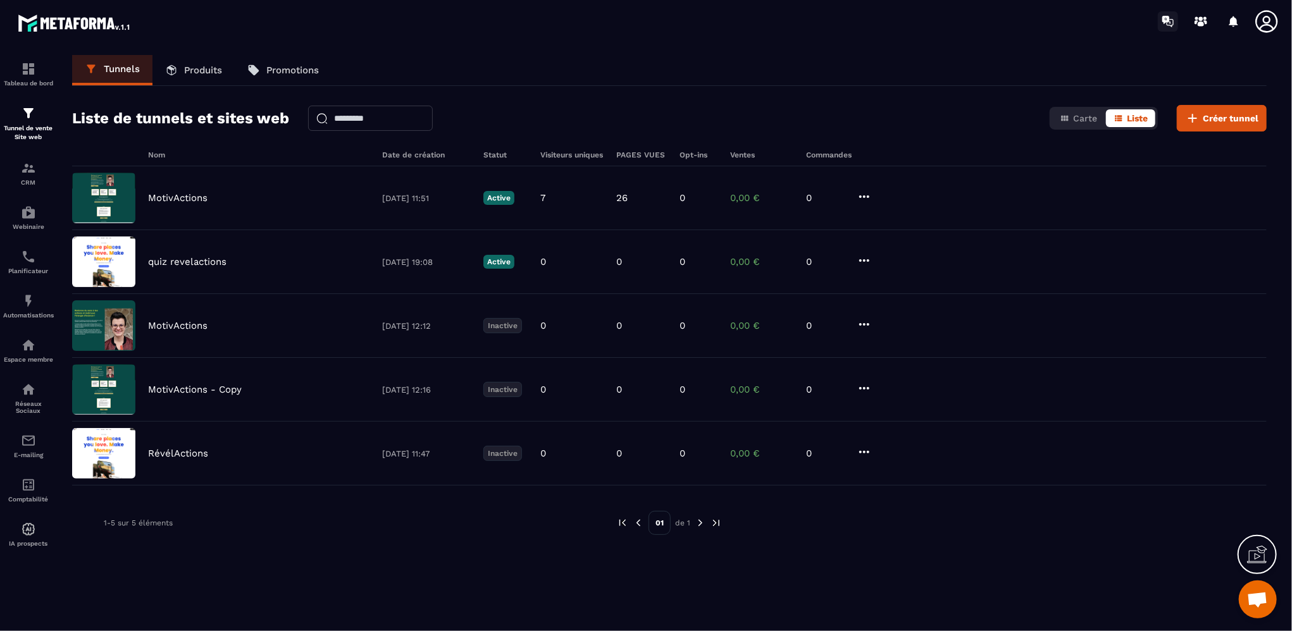
click at [1166, 20] on icon at bounding box center [1165, 20] width 7 height 8
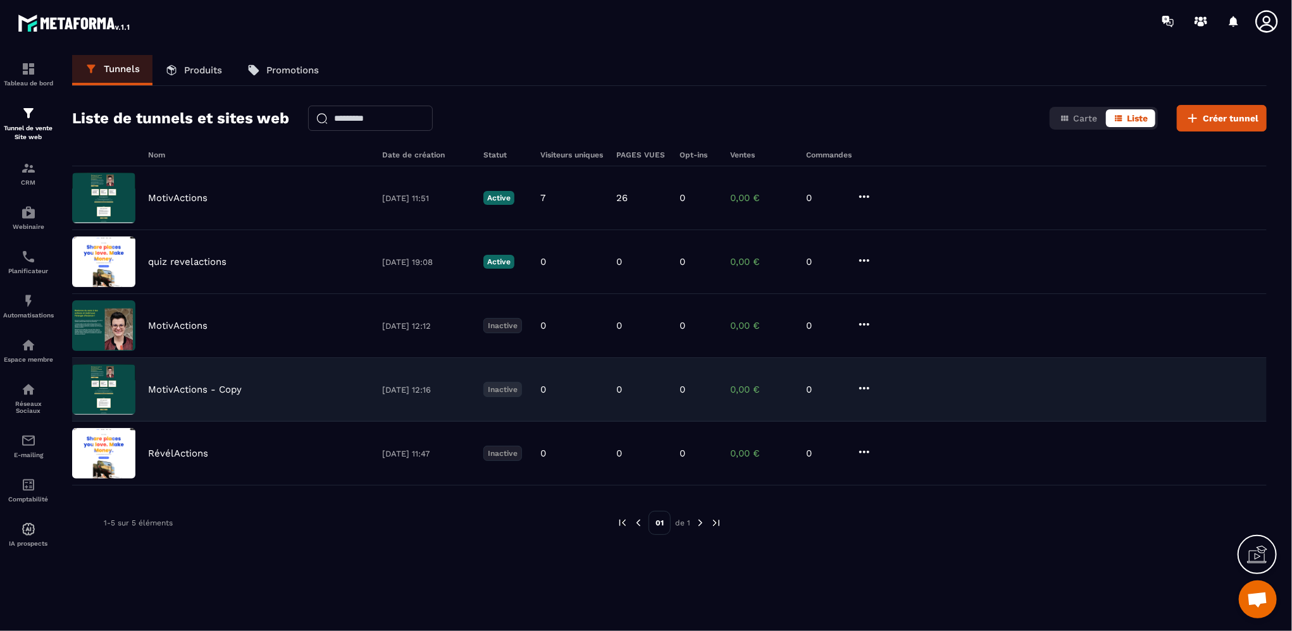
click at [216, 379] on div "MotivActions - Copy [DATE] 12:16 Inactive 0 0 0 0,00 € 0" at bounding box center [669, 390] width 1194 height 64
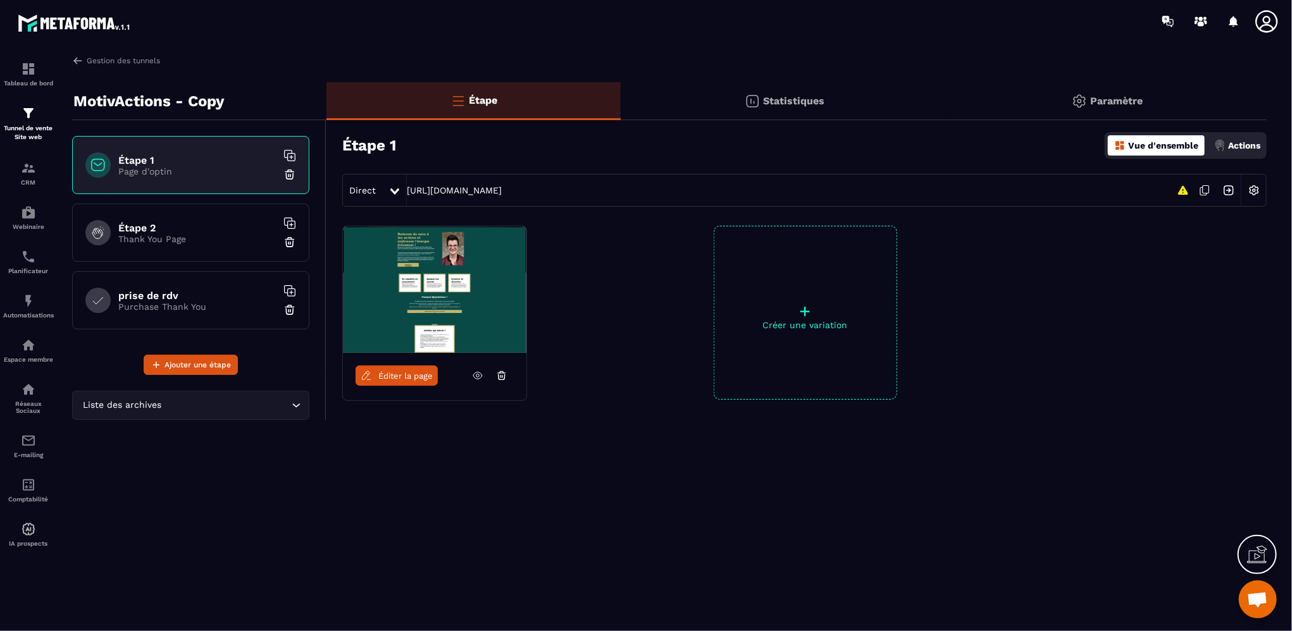
click at [290, 154] on icon at bounding box center [289, 155] width 13 height 13
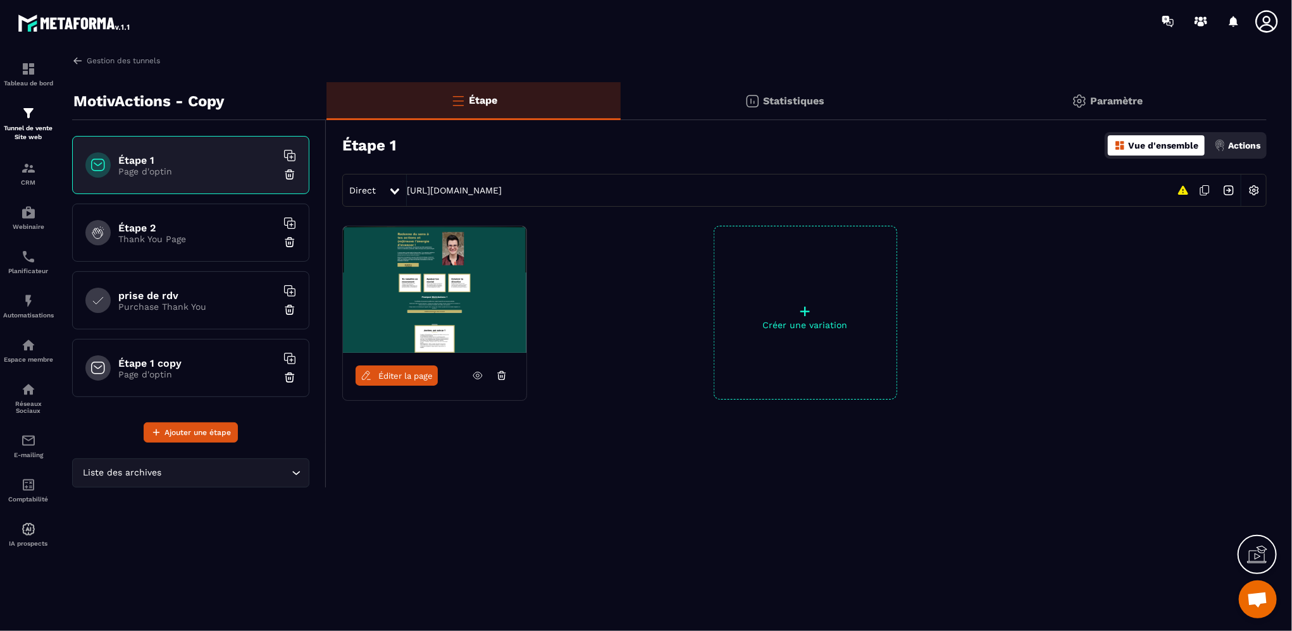
click at [231, 367] on h6 "Étape 1 copy" at bounding box center [197, 363] width 158 height 12
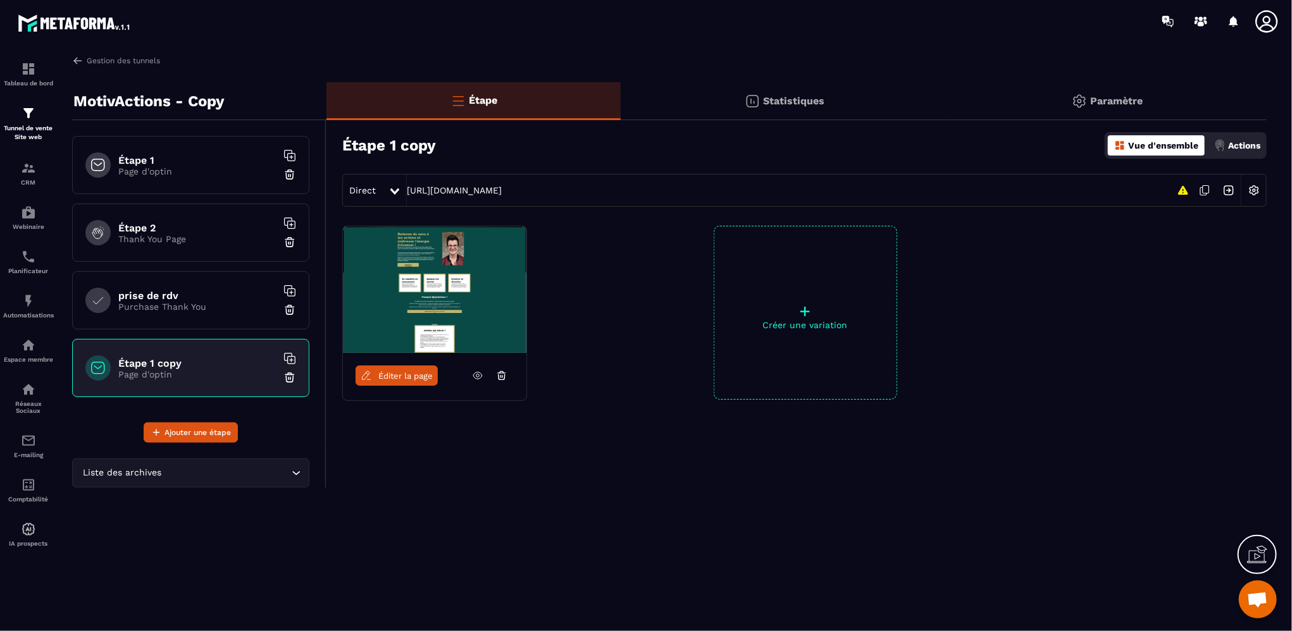
click at [1204, 188] on icon at bounding box center [1204, 190] width 24 height 24
click at [1252, 188] on img at bounding box center [1254, 190] width 24 height 24
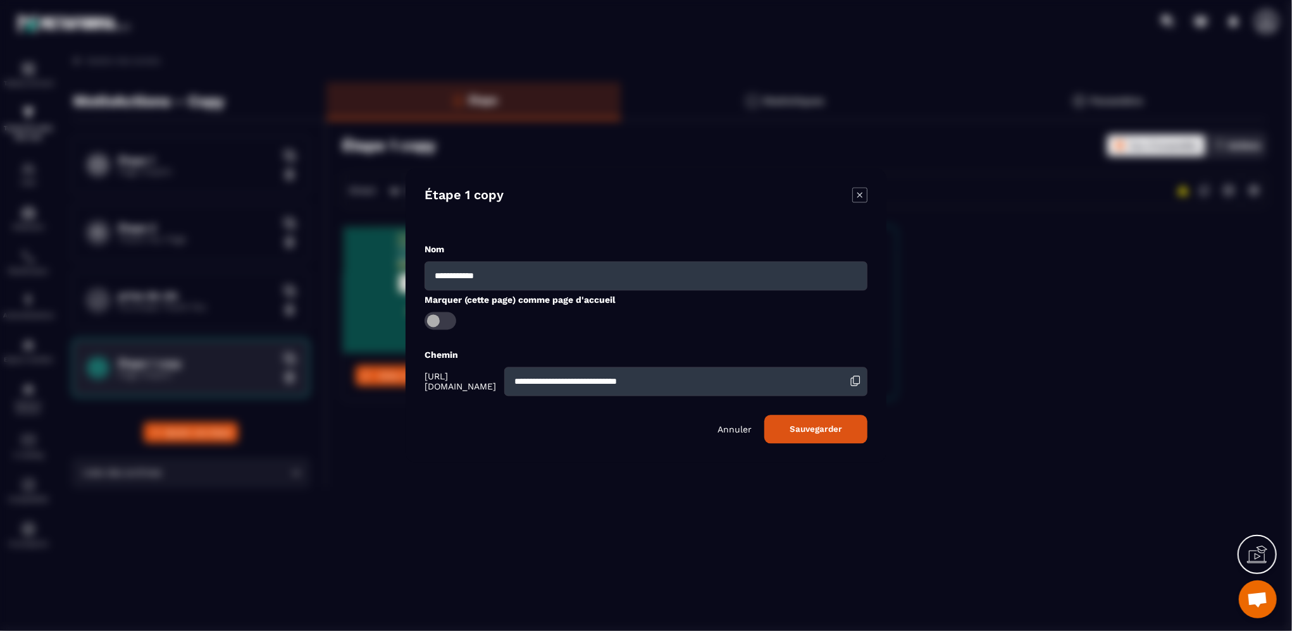
click at [858, 194] on icon "Modal window" at bounding box center [859, 194] width 5 height 5
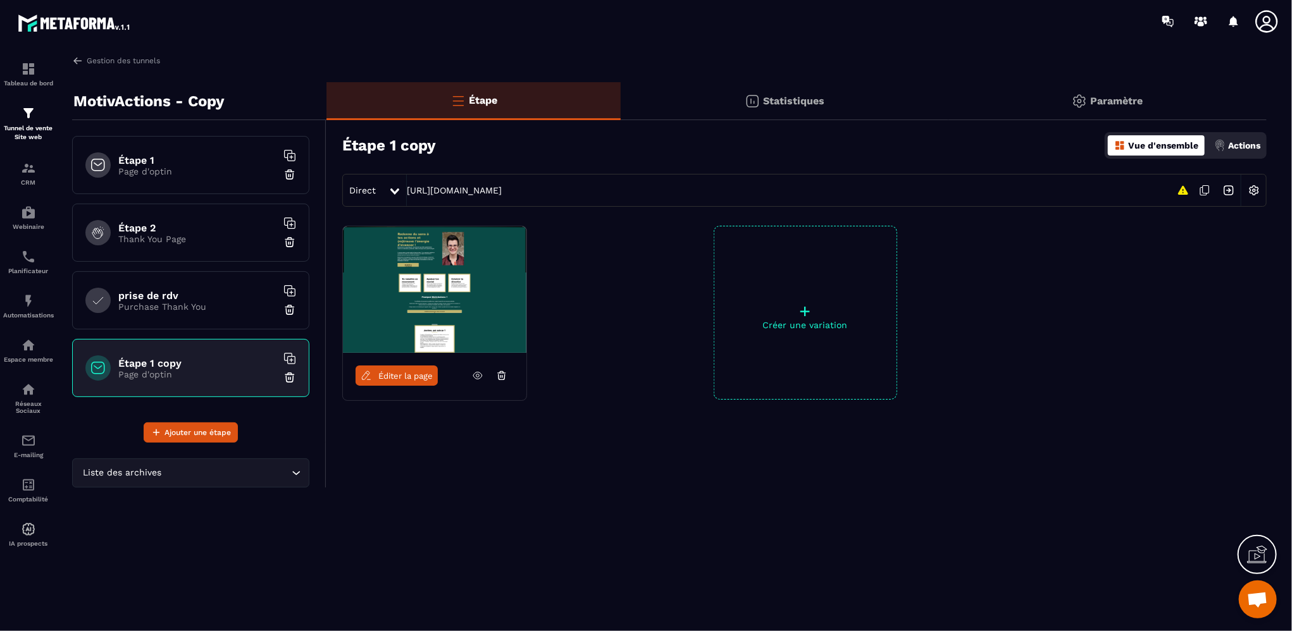
click at [261, 477] on input "Search for option" at bounding box center [226, 473] width 124 height 14
type input "*"
click at [308, 531] on div "Gestion des tunnels MotivActions - Copy Étape 1 Page d'optin Étape 2 Thank You …" at bounding box center [668, 340] width 1219 height 571
click at [208, 373] on p "Page d'optin" at bounding box center [197, 374] width 158 height 10
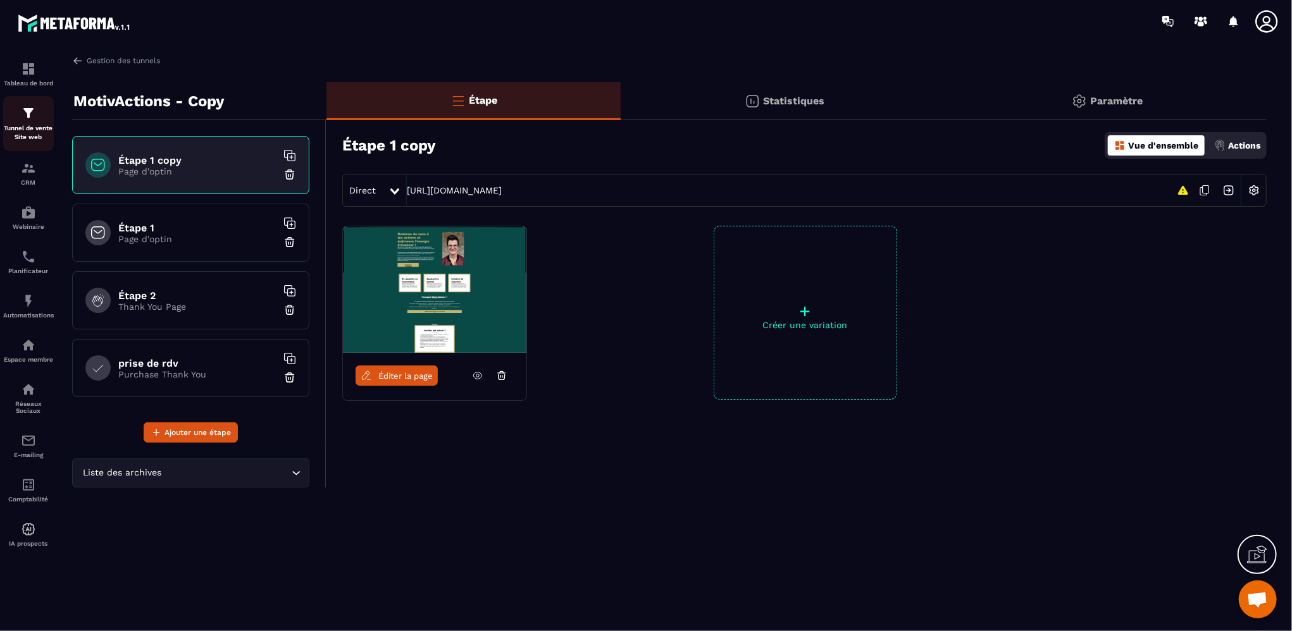
click at [19, 127] on p "Tunnel de vente Site web" at bounding box center [28, 133] width 51 height 18
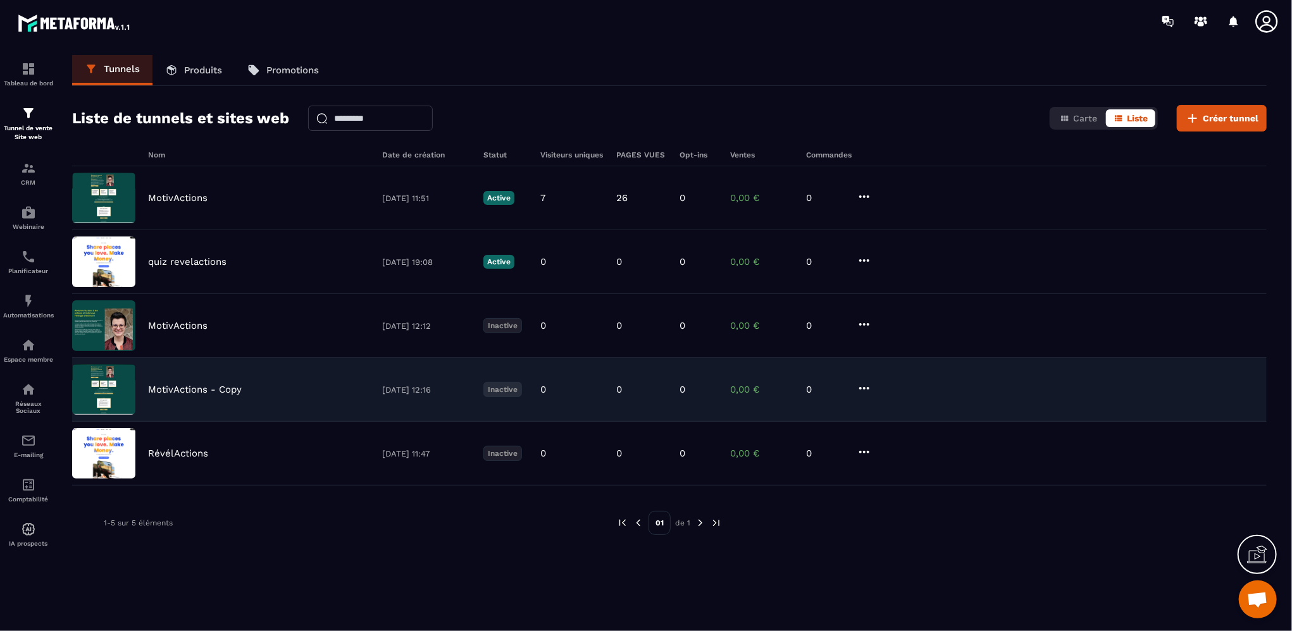
click at [293, 392] on div "MotivActions - Copy" at bounding box center [258, 389] width 221 height 11
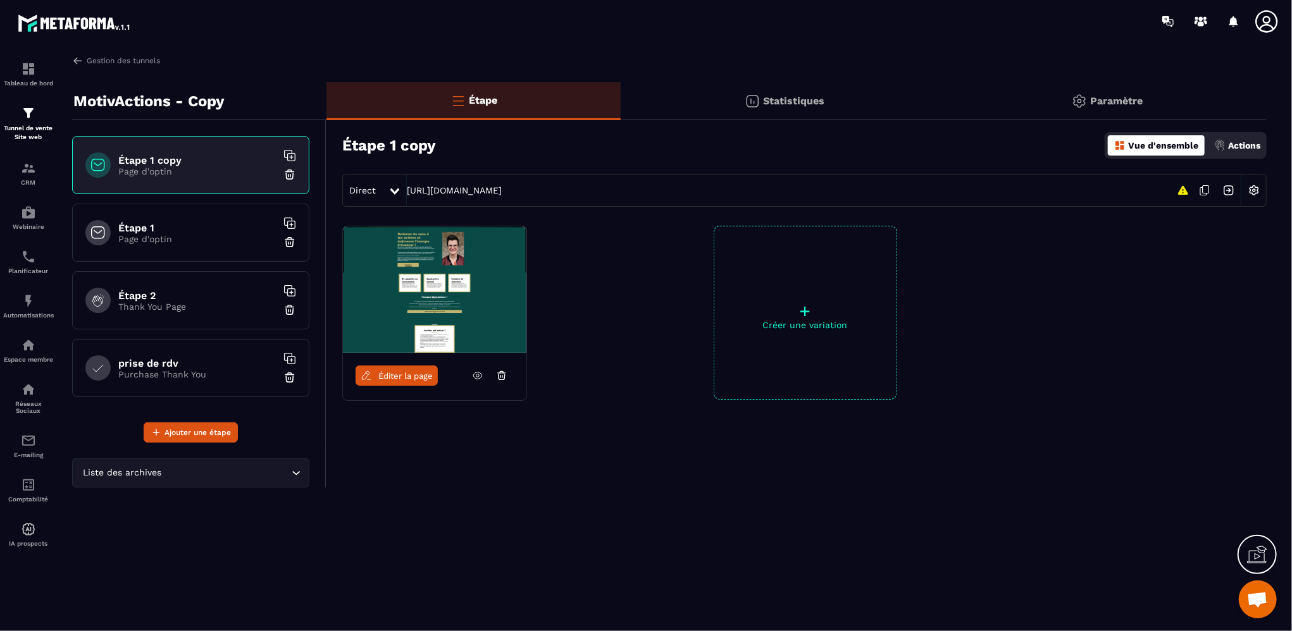
scroll to position [588, 0]
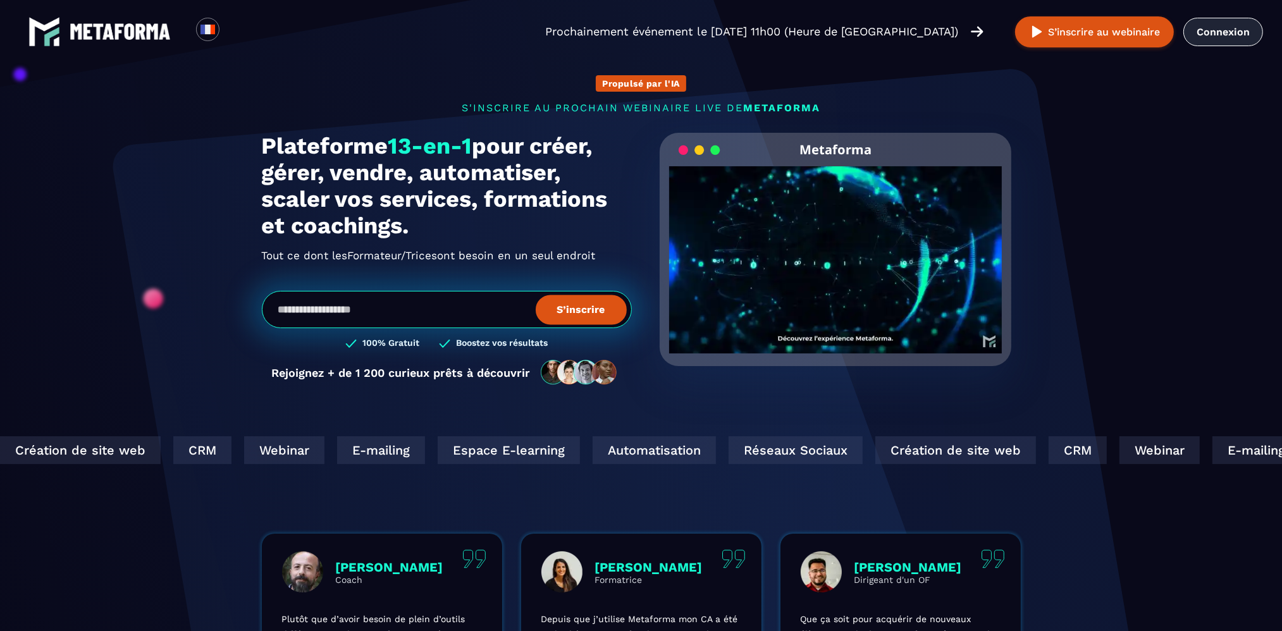
click at [1212, 32] on link "Connexion" at bounding box center [1223, 32] width 80 height 28
